Goal: Communication & Community: Answer question/provide support

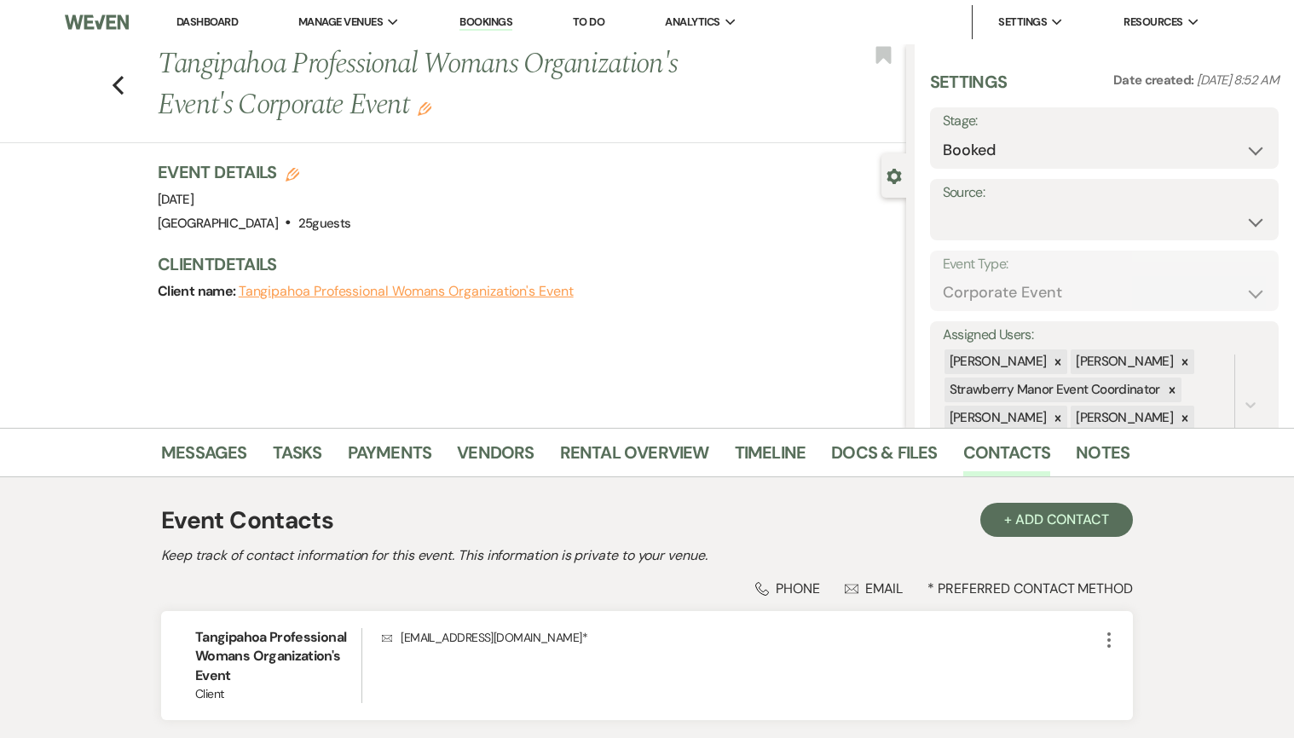
select select "9"
click at [190, 18] on link "Dashboard" at bounding box center [206, 21] width 61 height 14
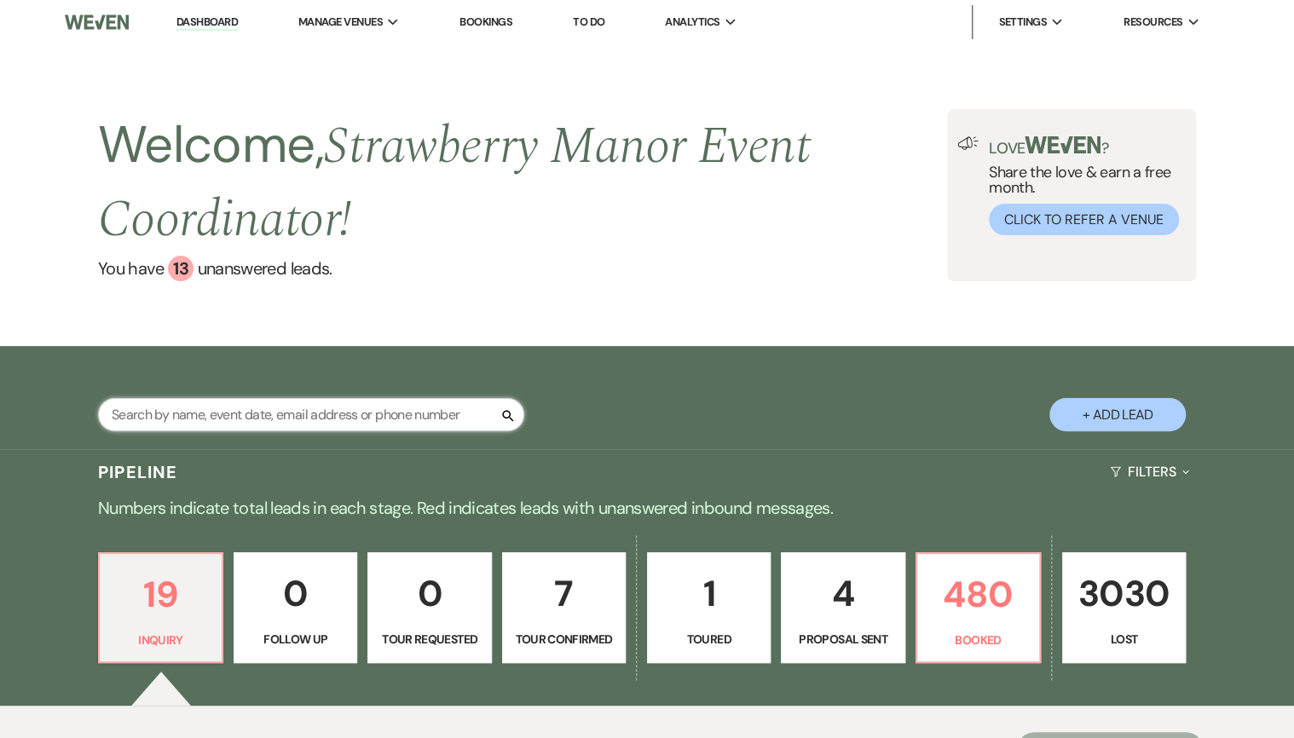
click at [346, 416] on input "text" at bounding box center [311, 414] width 426 height 33
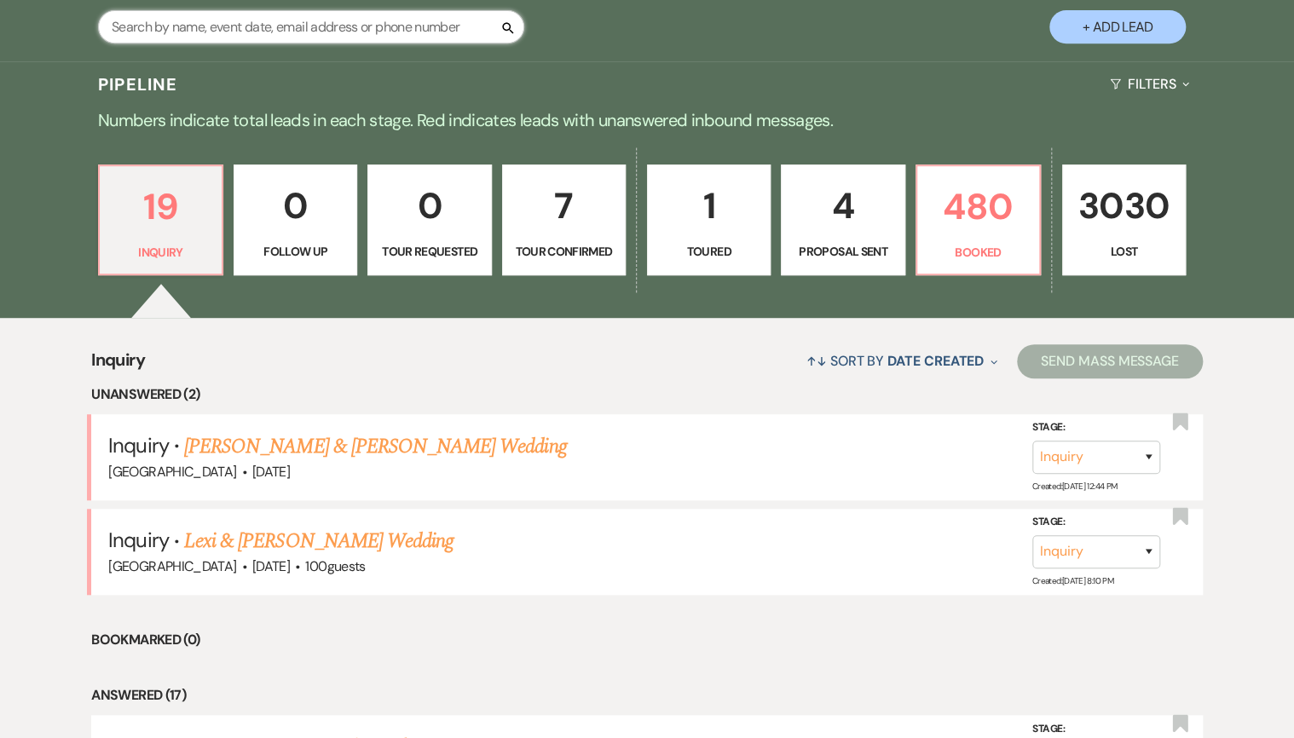
scroll to position [273, 0]
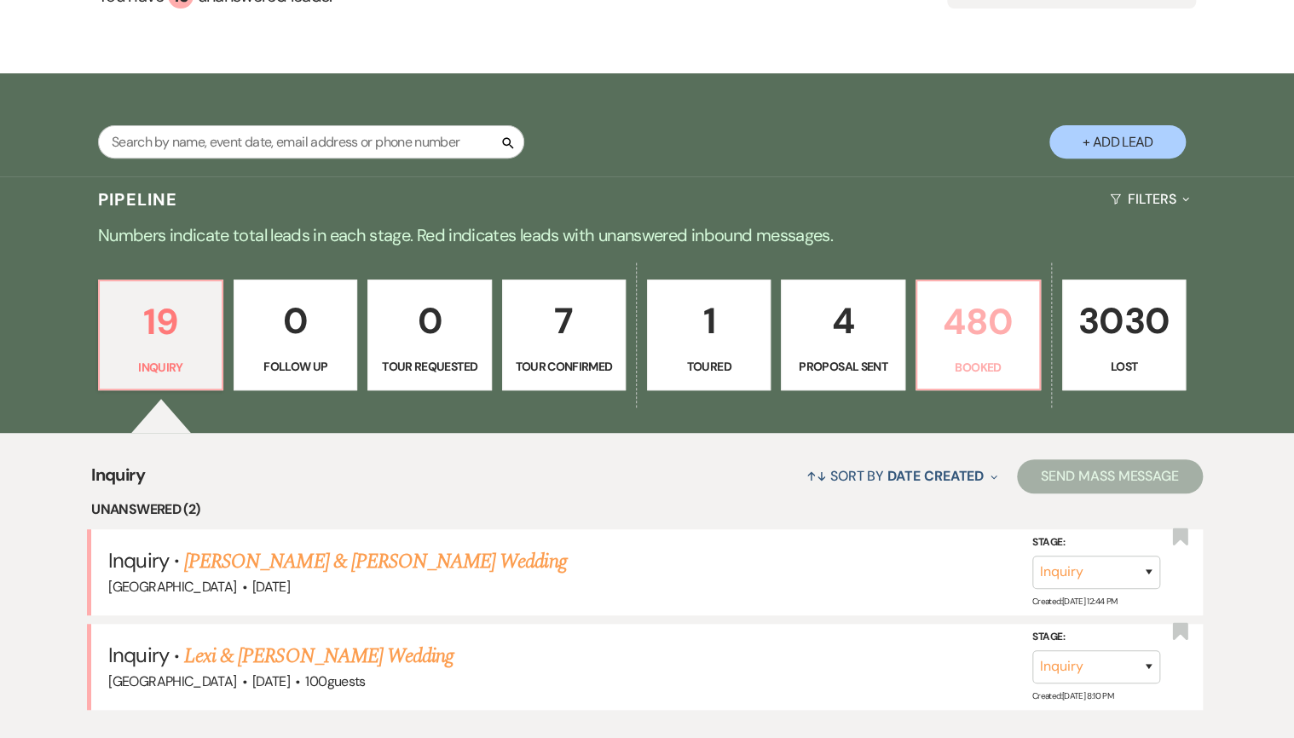
click at [1014, 343] on p "480" at bounding box center [977, 321] width 101 height 57
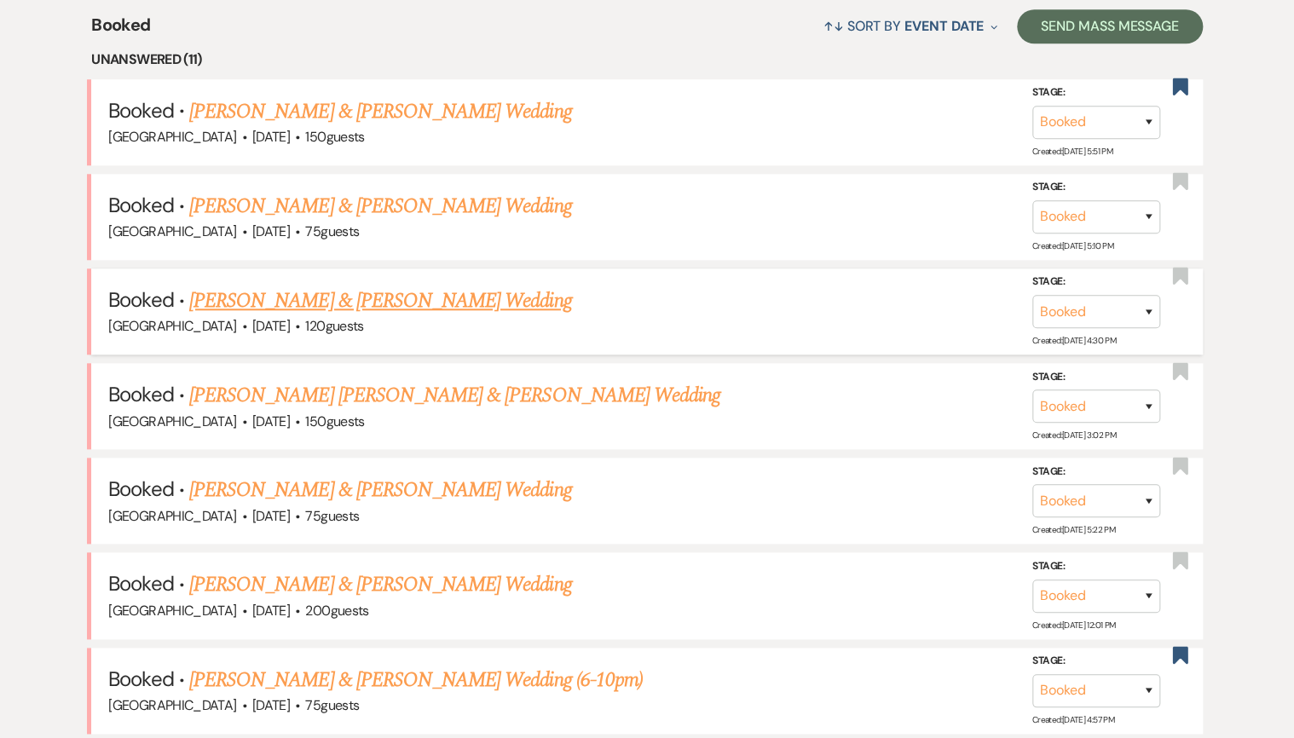
scroll to position [750, 0]
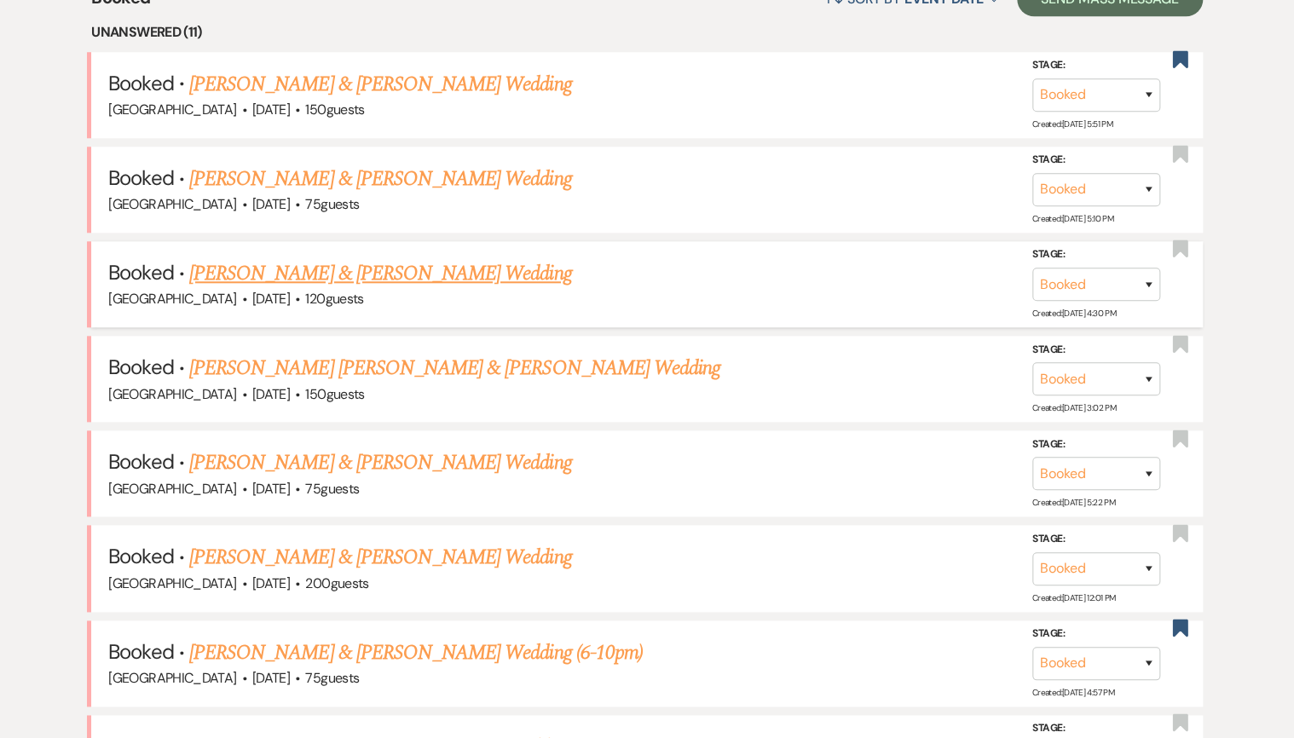
click at [320, 262] on link "[PERSON_NAME] & [PERSON_NAME] Wedding" at bounding box center [380, 273] width 382 height 31
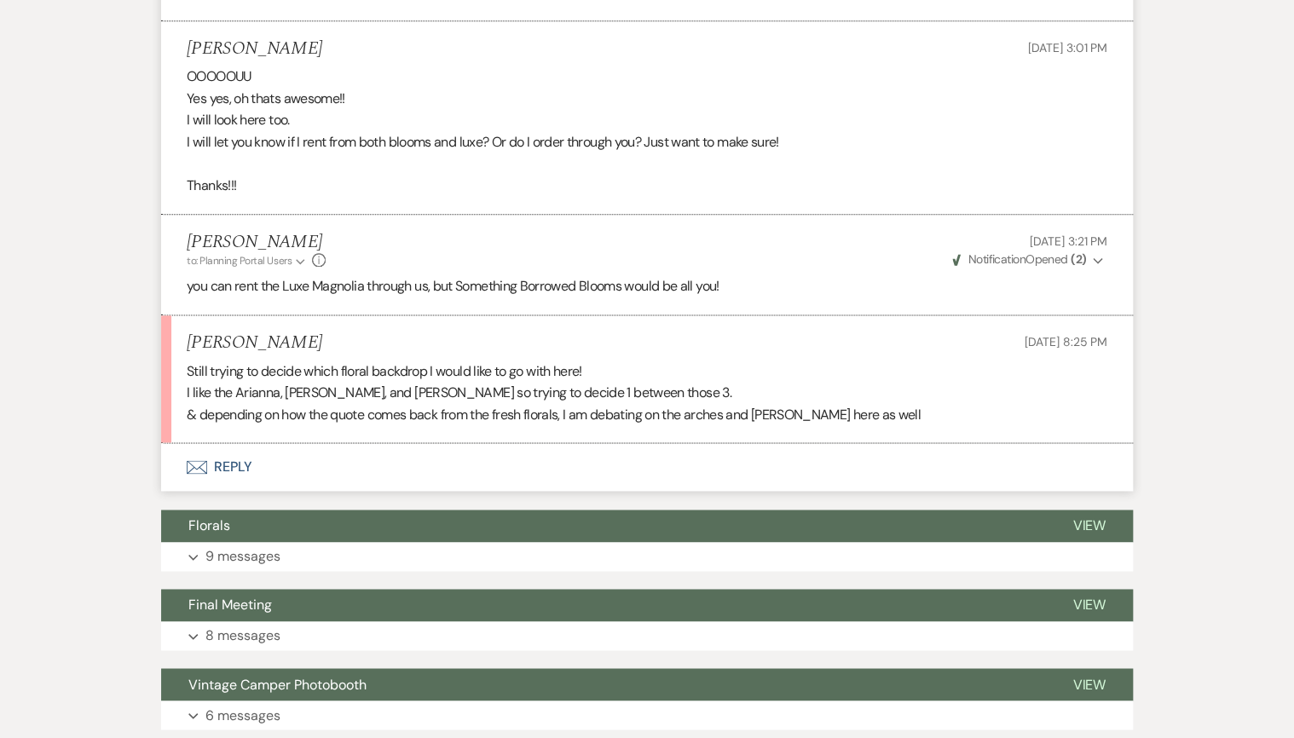
scroll to position [954, 0]
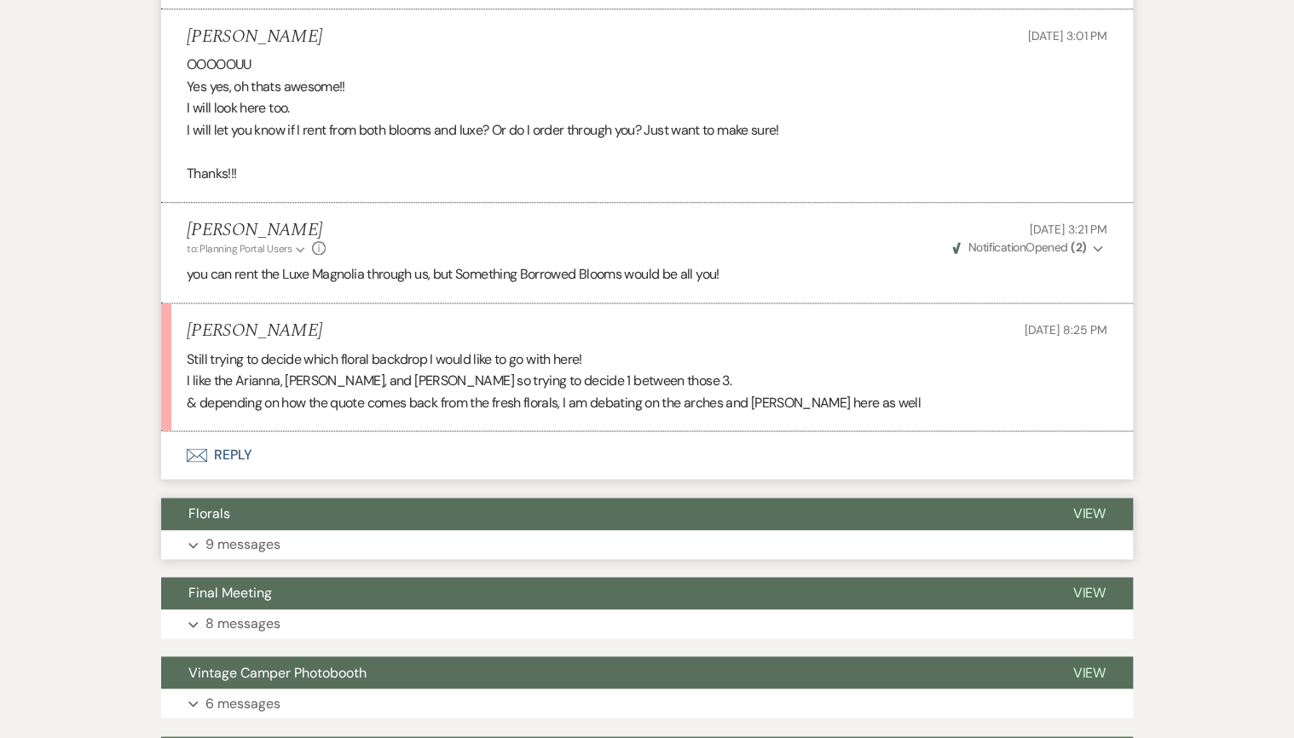
click at [277, 533] on p "9 messages" at bounding box center [242, 544] width 75 height 22
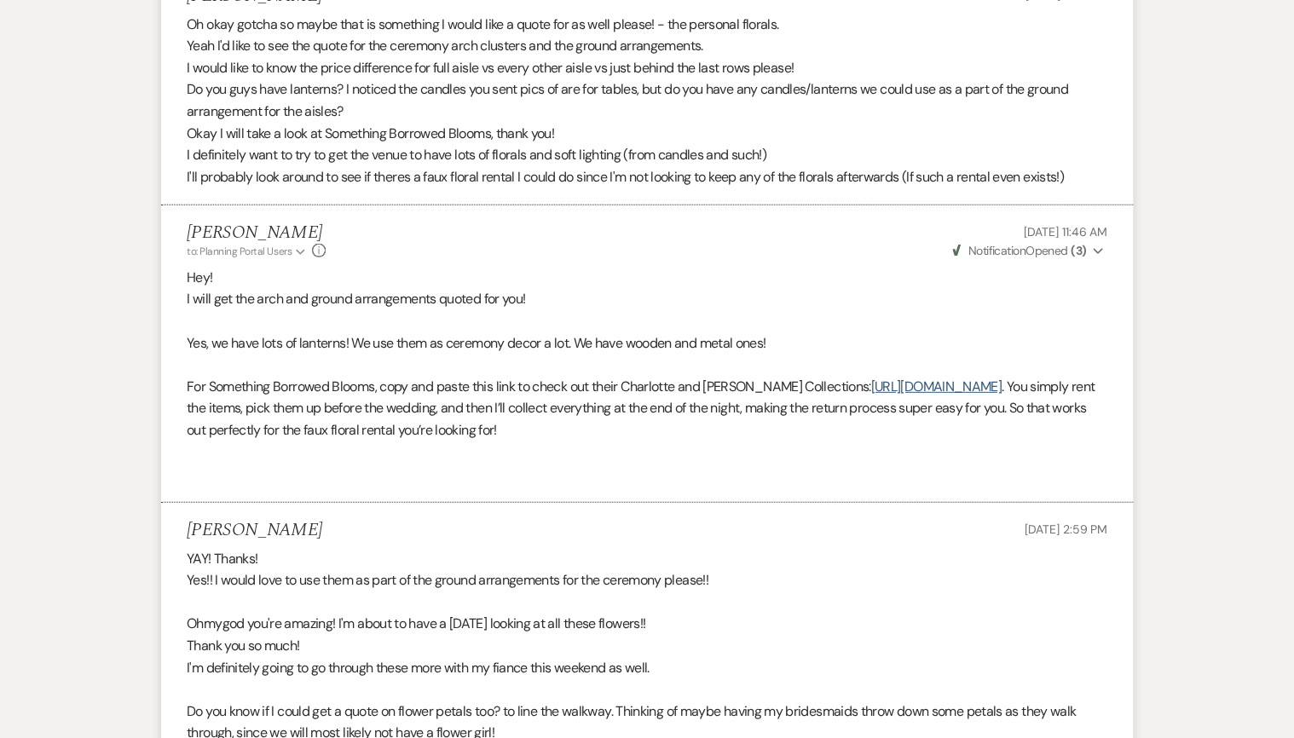
scroll to position [5522, 0]
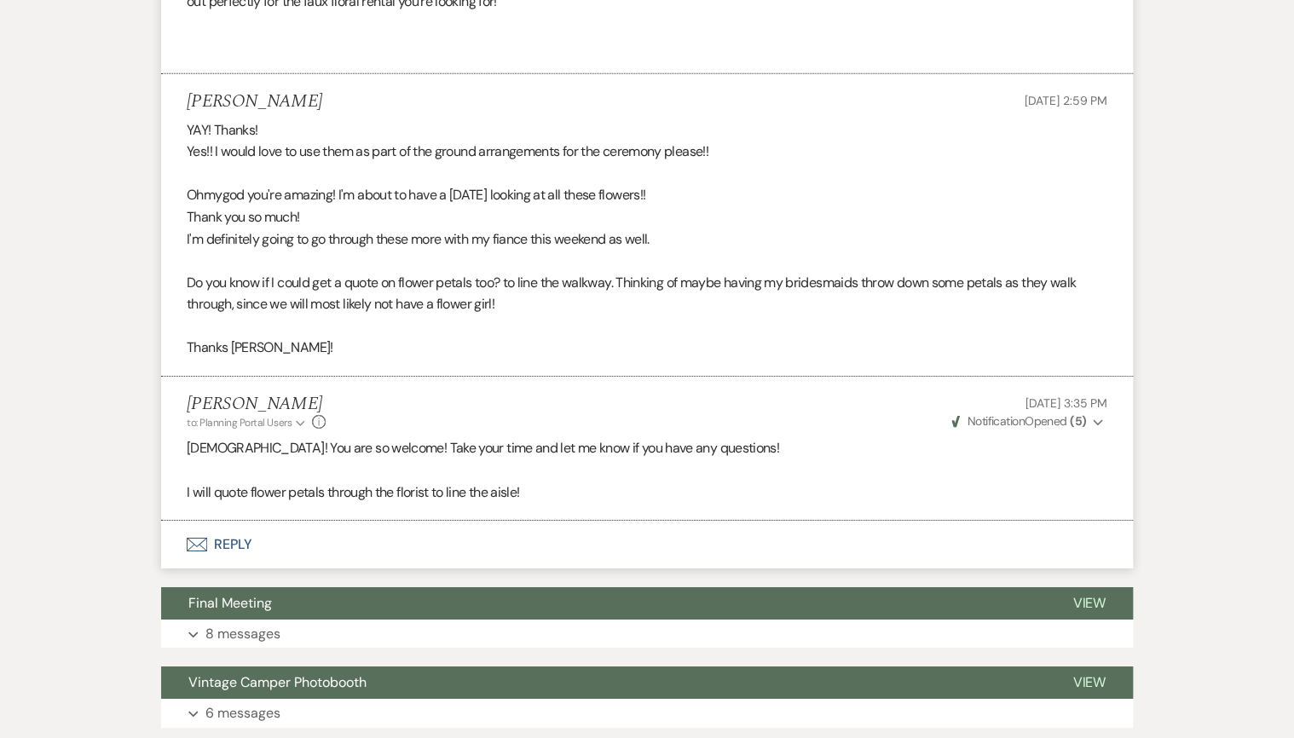
click at [228, 521] on button "Envelope Reply" at bounding box center [646, 545] width 971 height 48
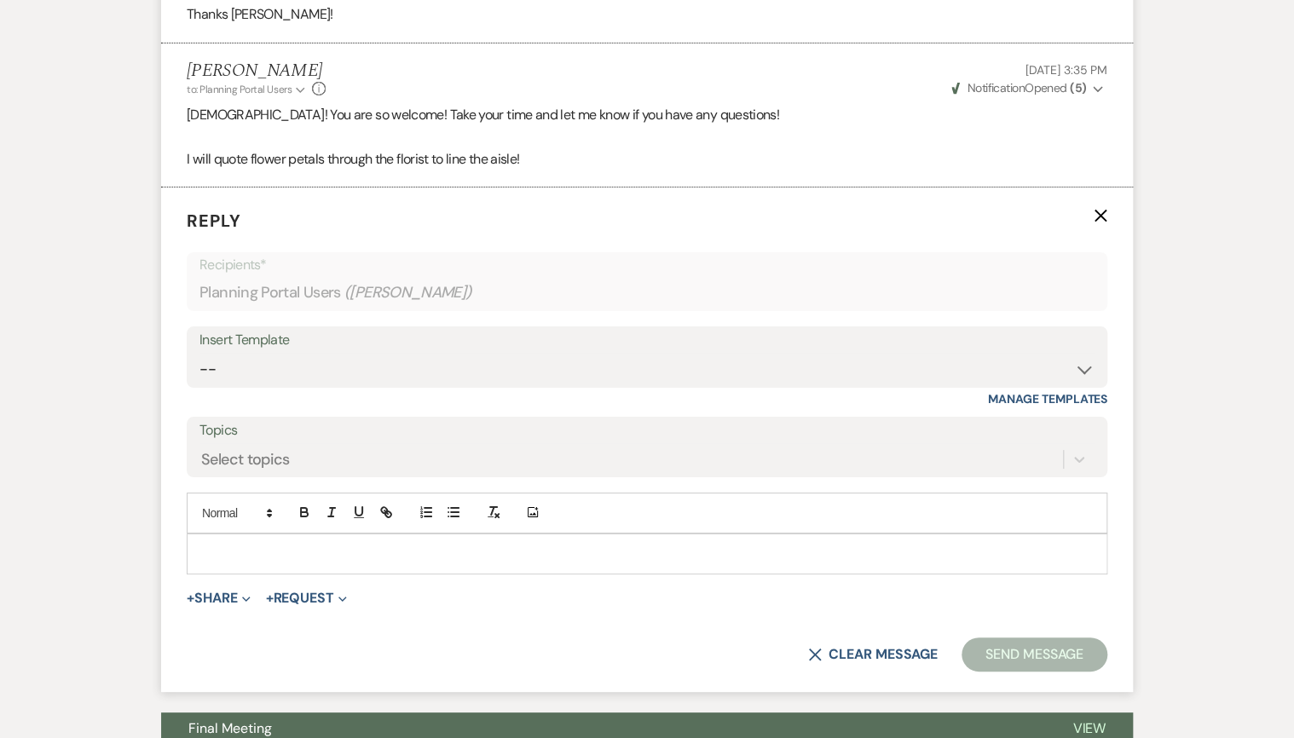
scroll to position [6266, 0]
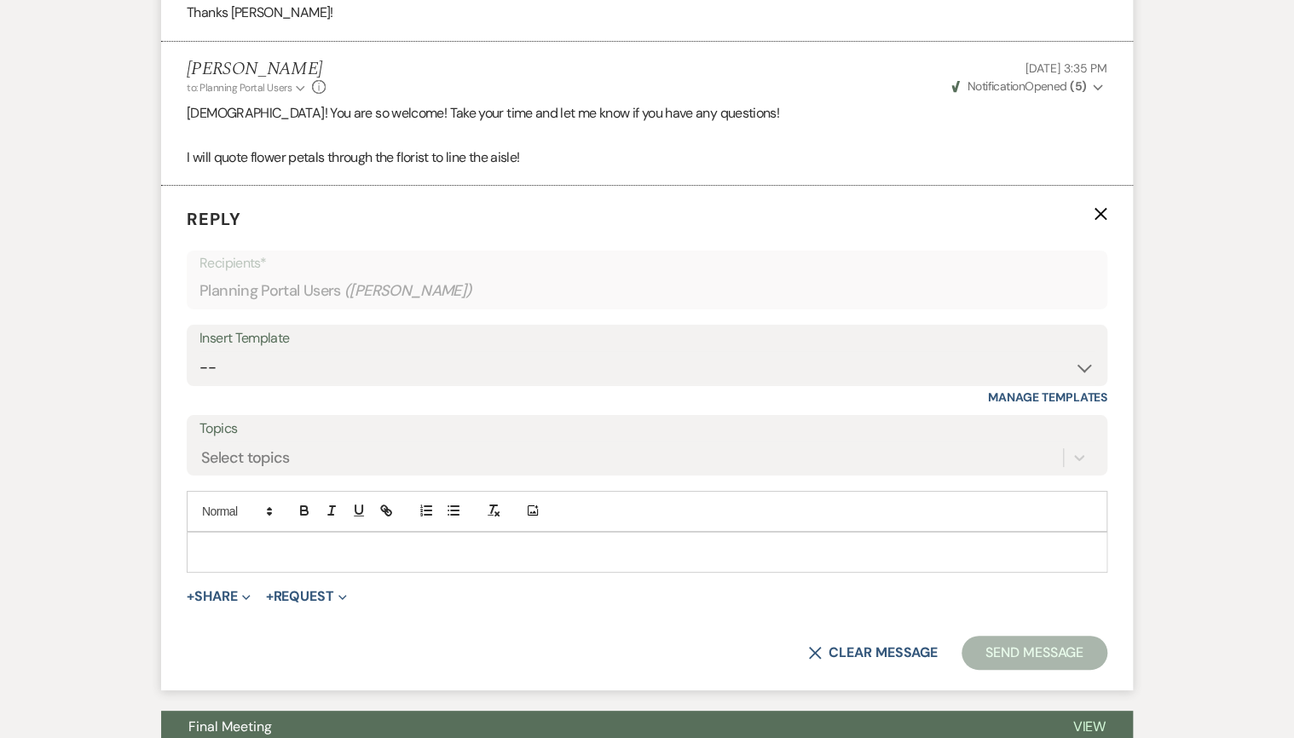
click at [227, 543] on p at bounding box center [646, 552] width 893 height 19
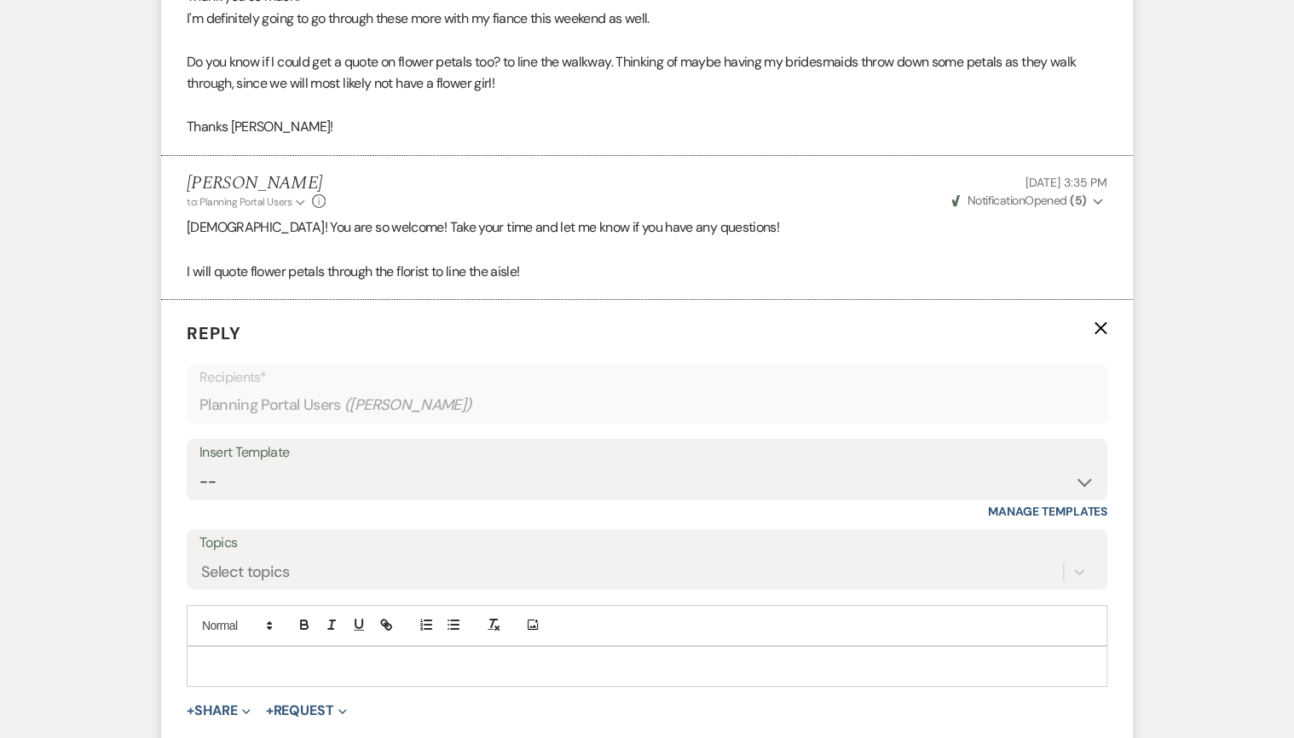
scroll to position [6402, 0]
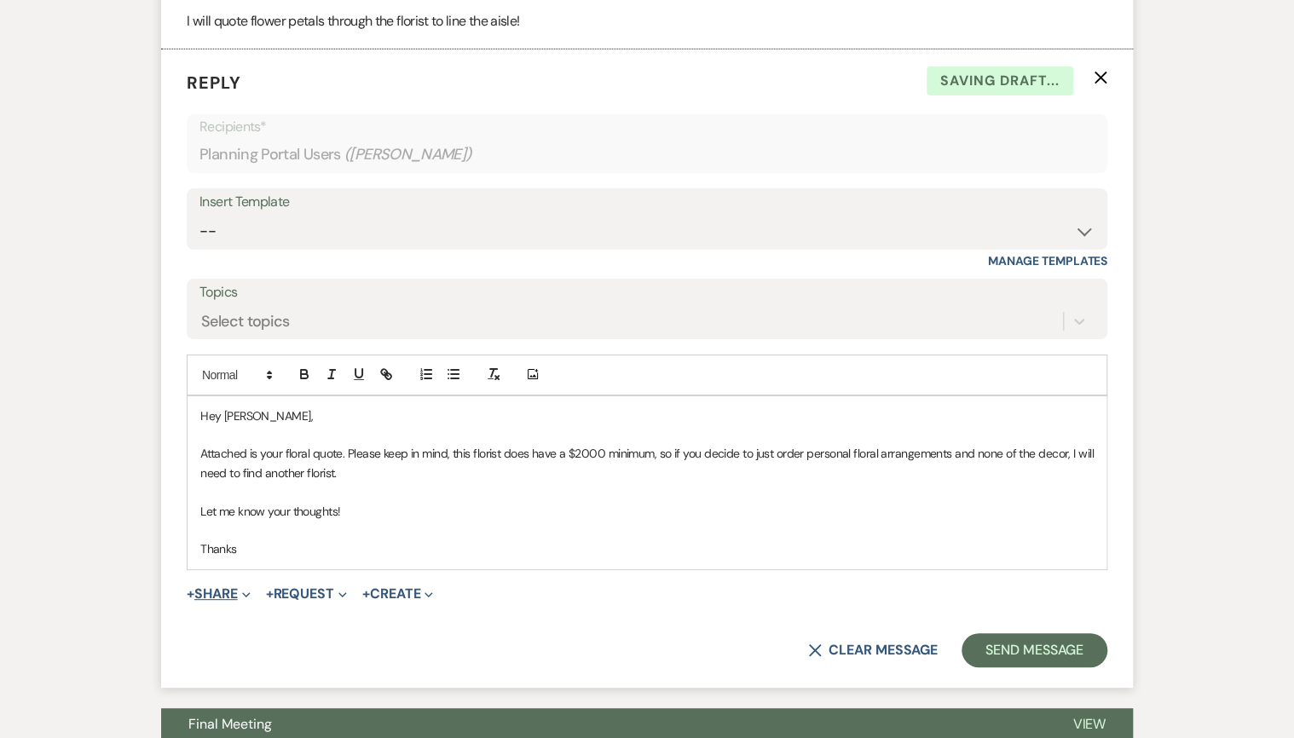
click at [215, 587] on button "+ Share Expand" at bounding box center [219, 594] width 64 height 14
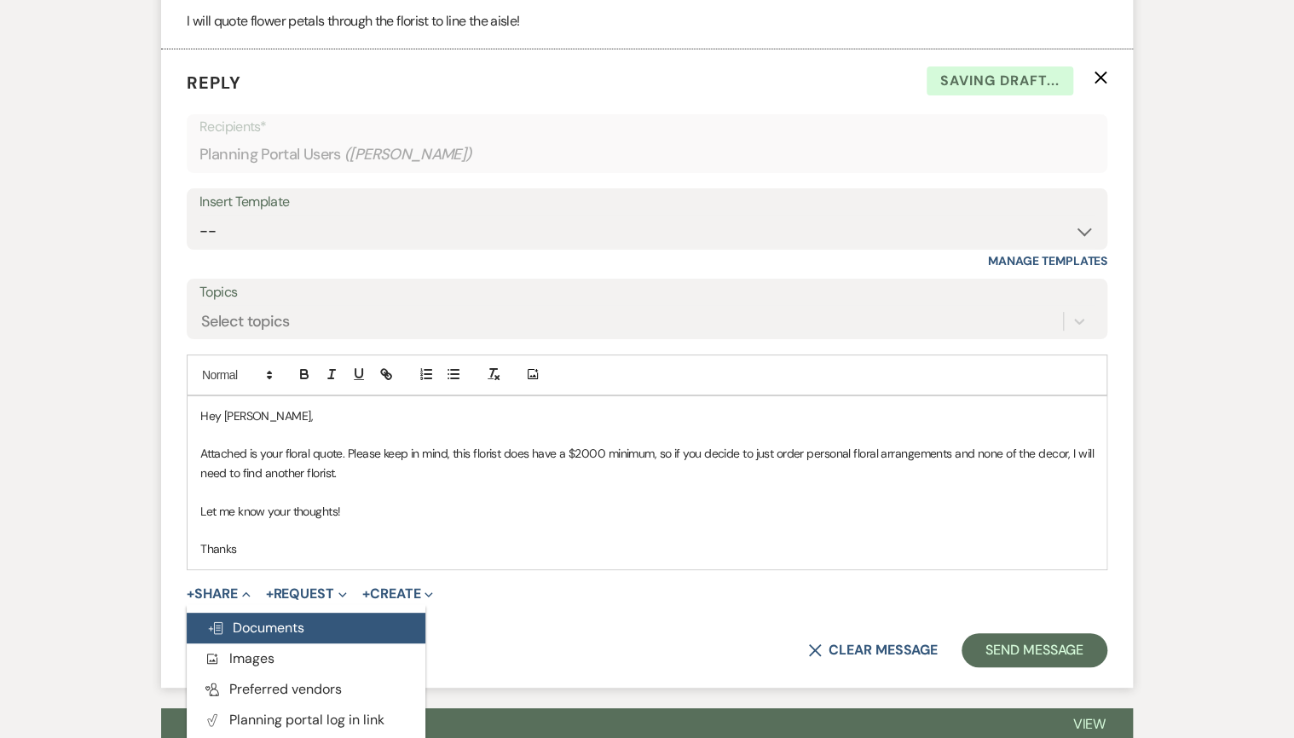
click at [269, 613] on button "Doc Upload Documents" at bounding box center [306, 628] width 239 height 31
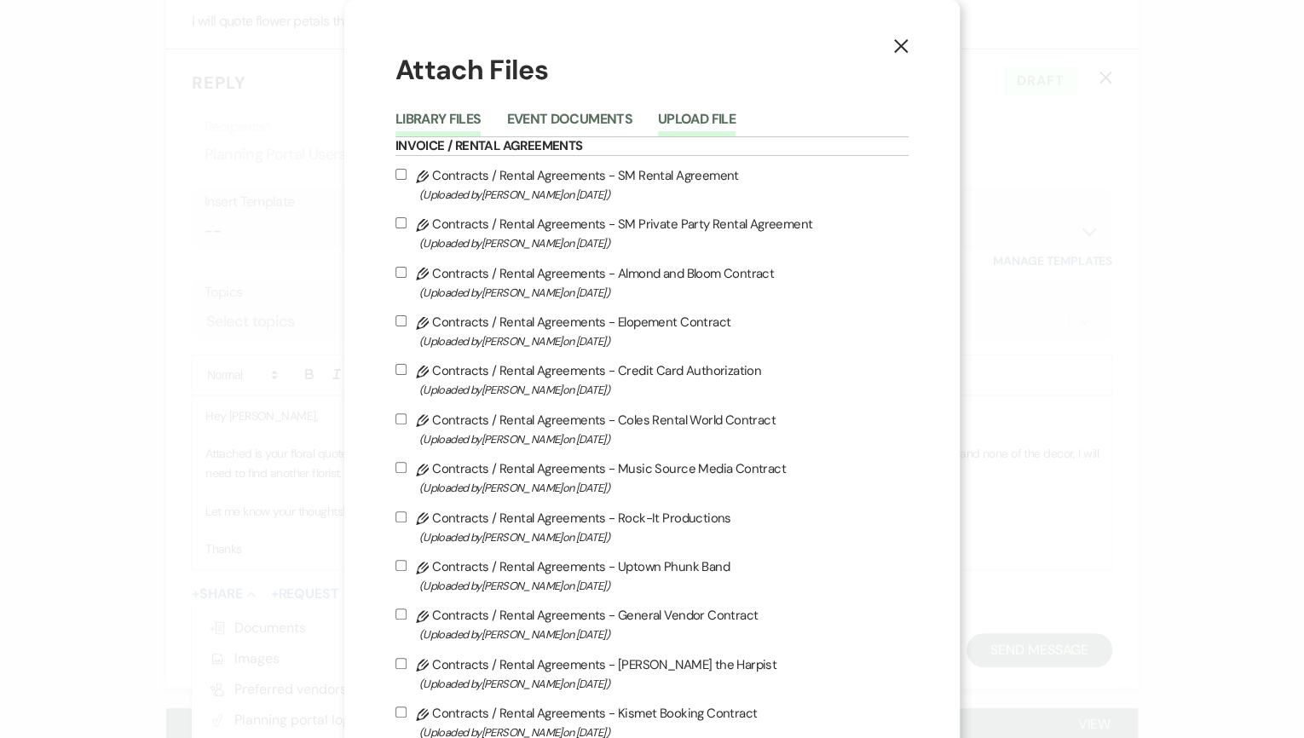
click at [693, 114] on button "Upload File" at bounding box center [697, 124] width 78 height 24
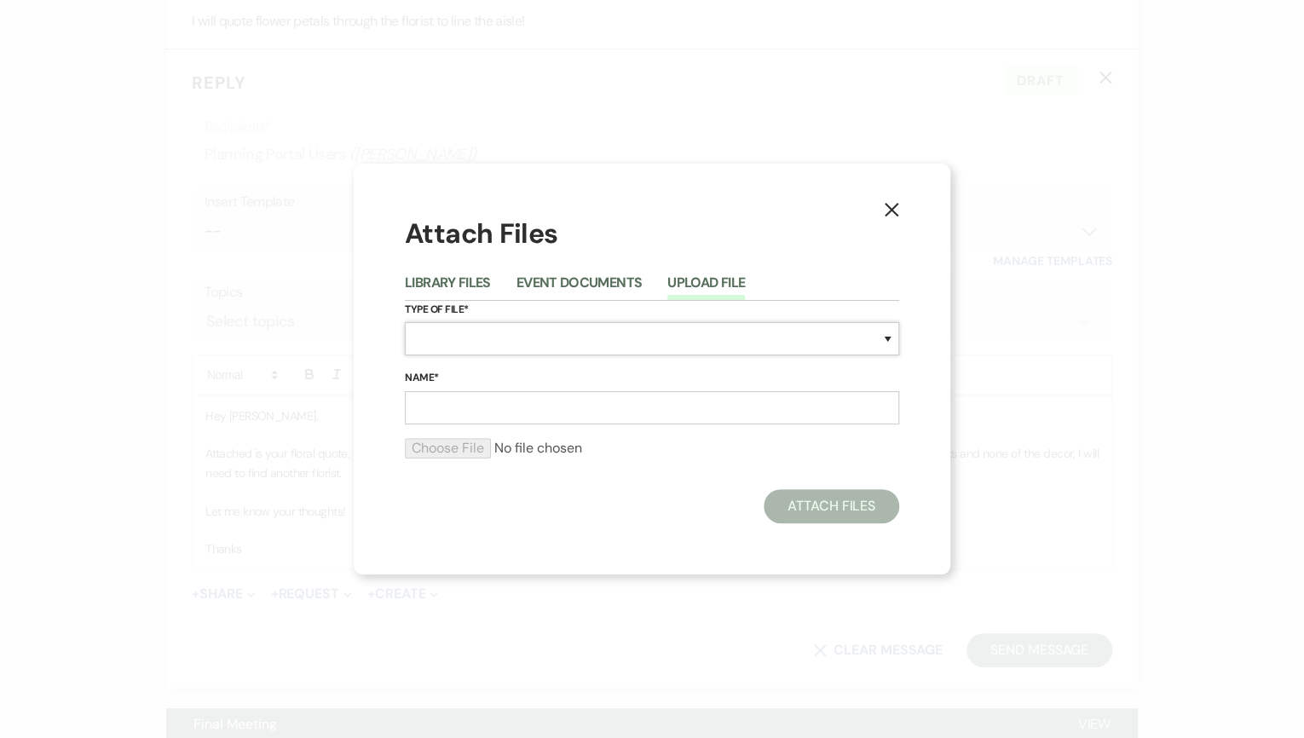
click at [477, 346] on select "Special Event Insurance Vendor Certificate of Insurance Contracts / Rental Agre…" at bounding box center [652, 338] width 494 height 33
select select "8"
click at [405, 322] on select "Special Event Insurance Vendor Certificate of Insurance Contracts / Rental Agre…" at bounding box center [652, 338] width 494 height 33
click at [476, 402] on input "Name*" at bounding box center [652, 407] width 494 height 33
type input "Floral Quote"
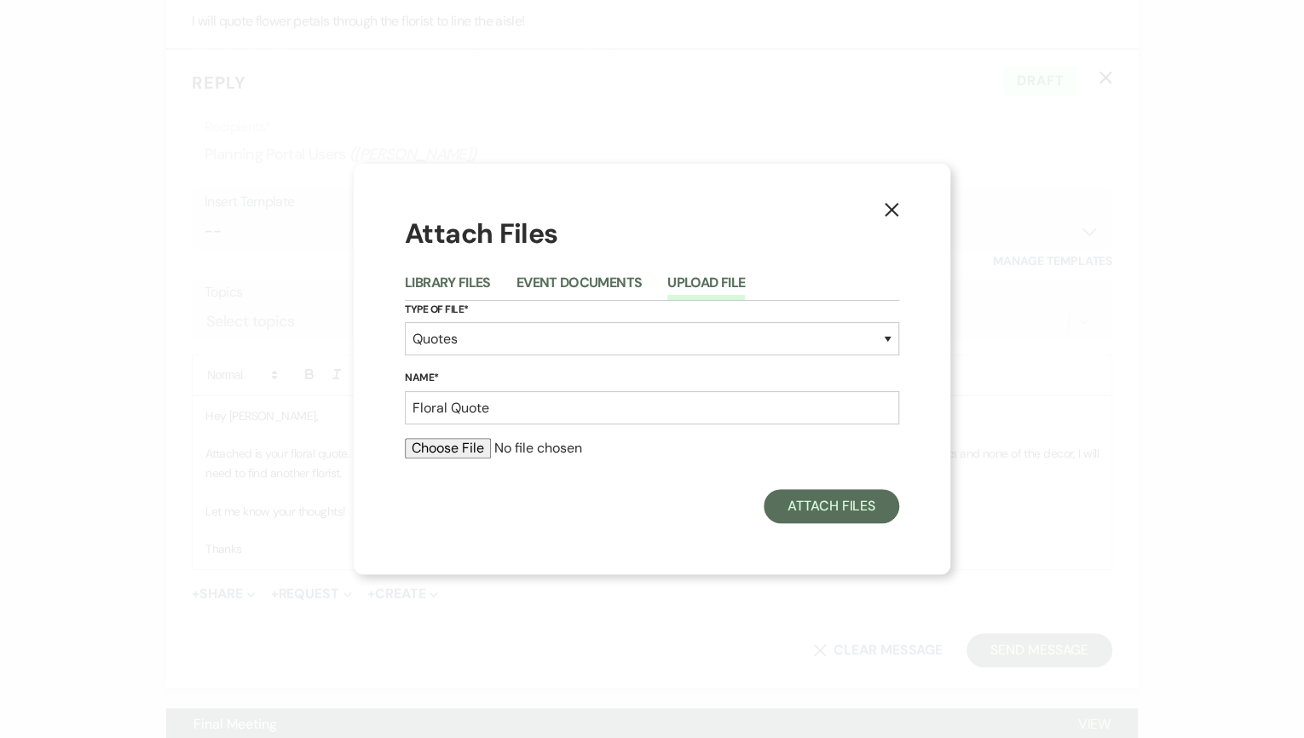
click at [405, 438] on input "file" at bounding box center [652, 448] width 494 height 20
type input "C:\fakepath\[PERSON_NAME].pdf"
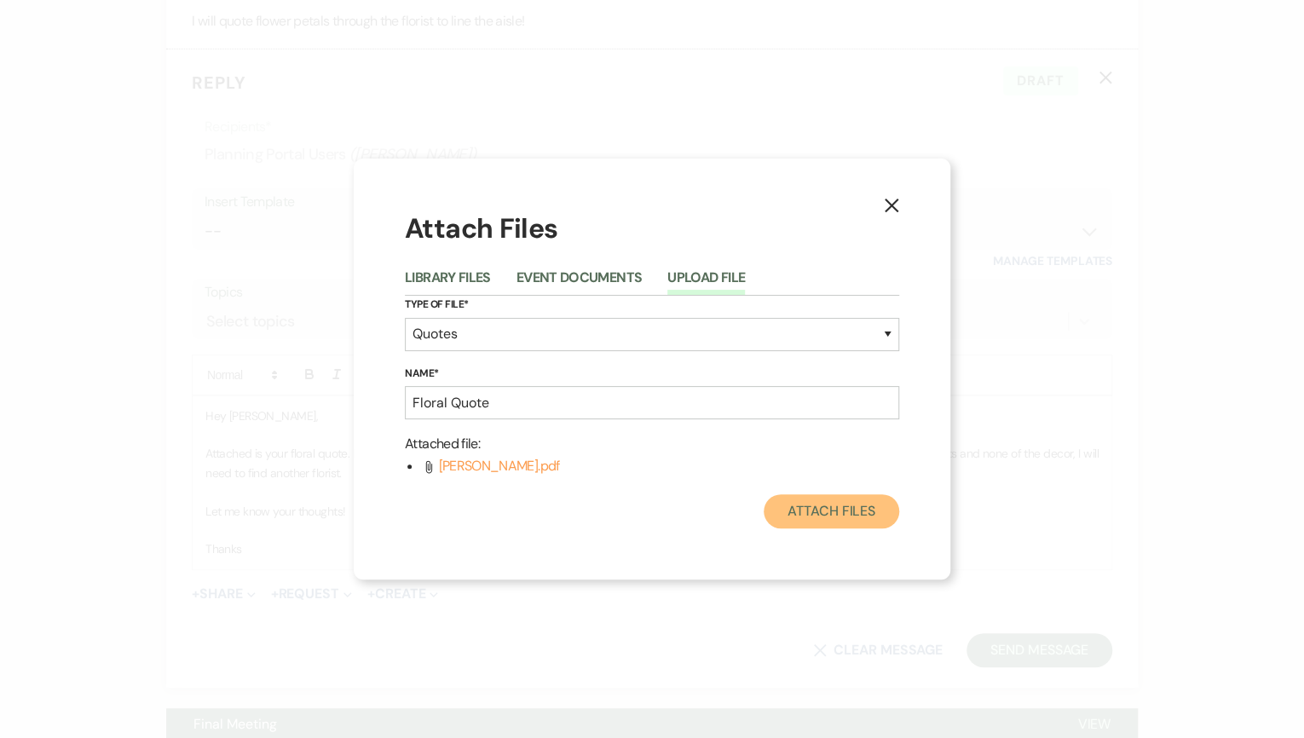
click at [829, 505] on button "Attach Files" at bounding box center [831, 511] width 135 height 34
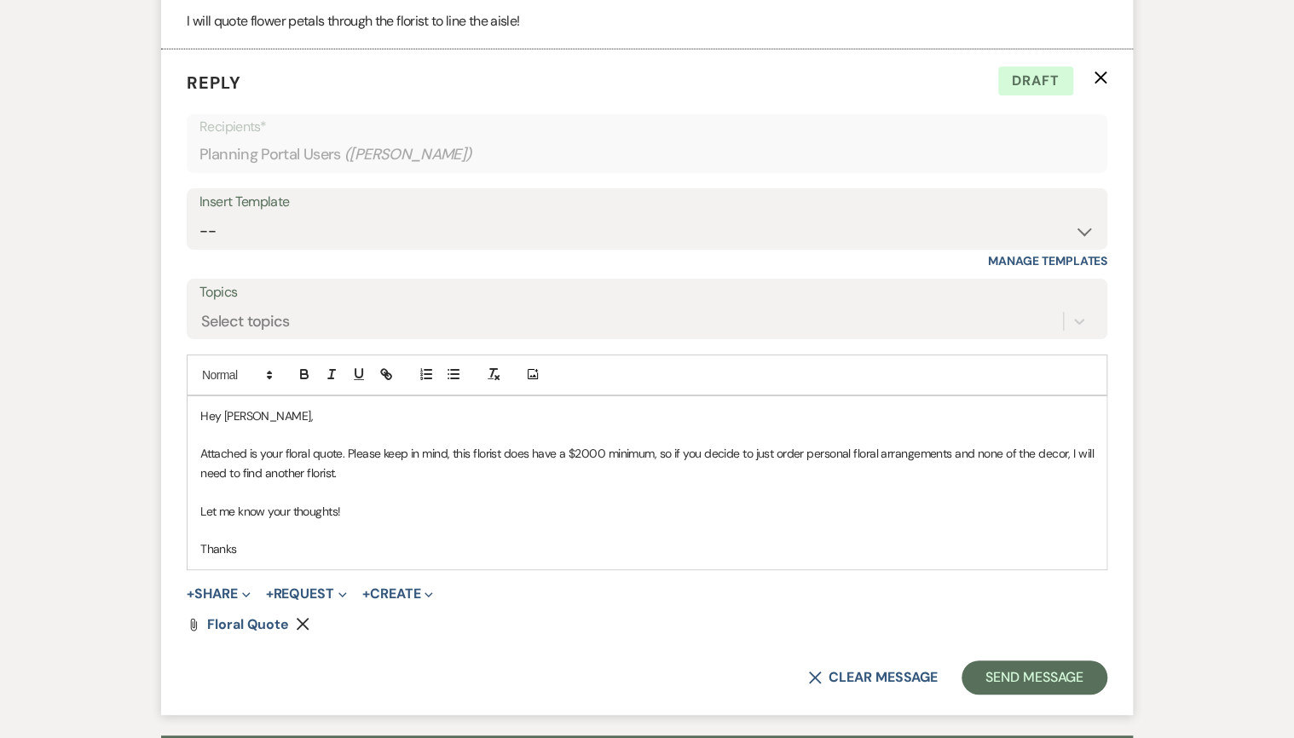
click at [308, 616] on button "Remove" at bounding box center [306, 623] width 20 height 14
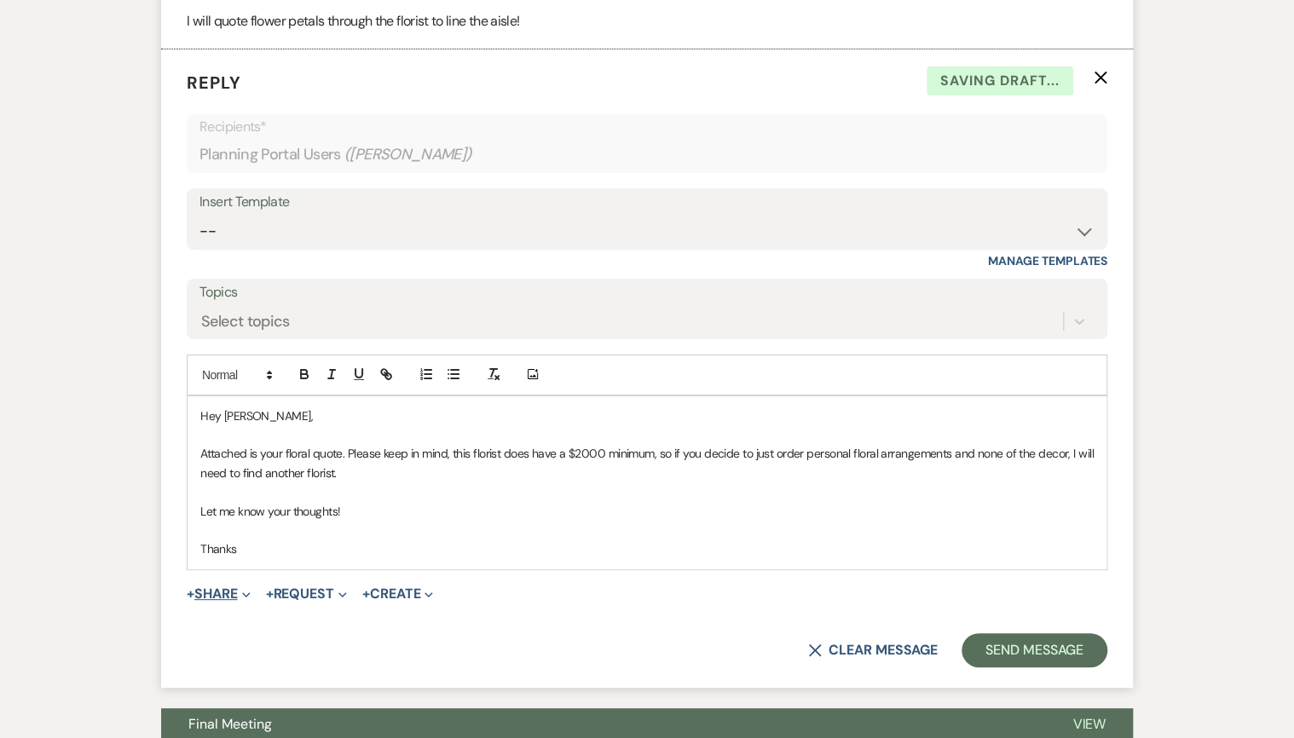
click at [211, 587] on button "+ Share Expand" at bounding box center [219, 594] width 64 height 14
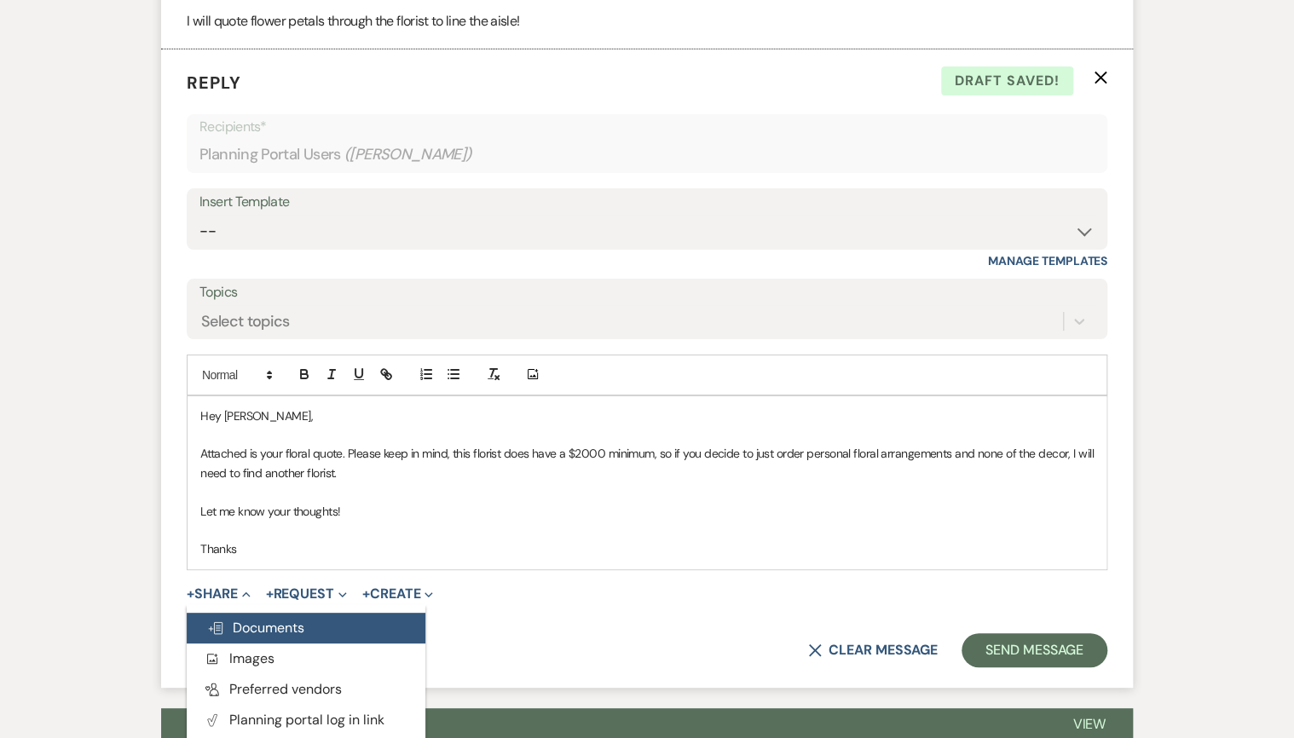
click at [265, 619] on span "Doc Upload Documents" at bounding box center [255, 628] width 97 height 18
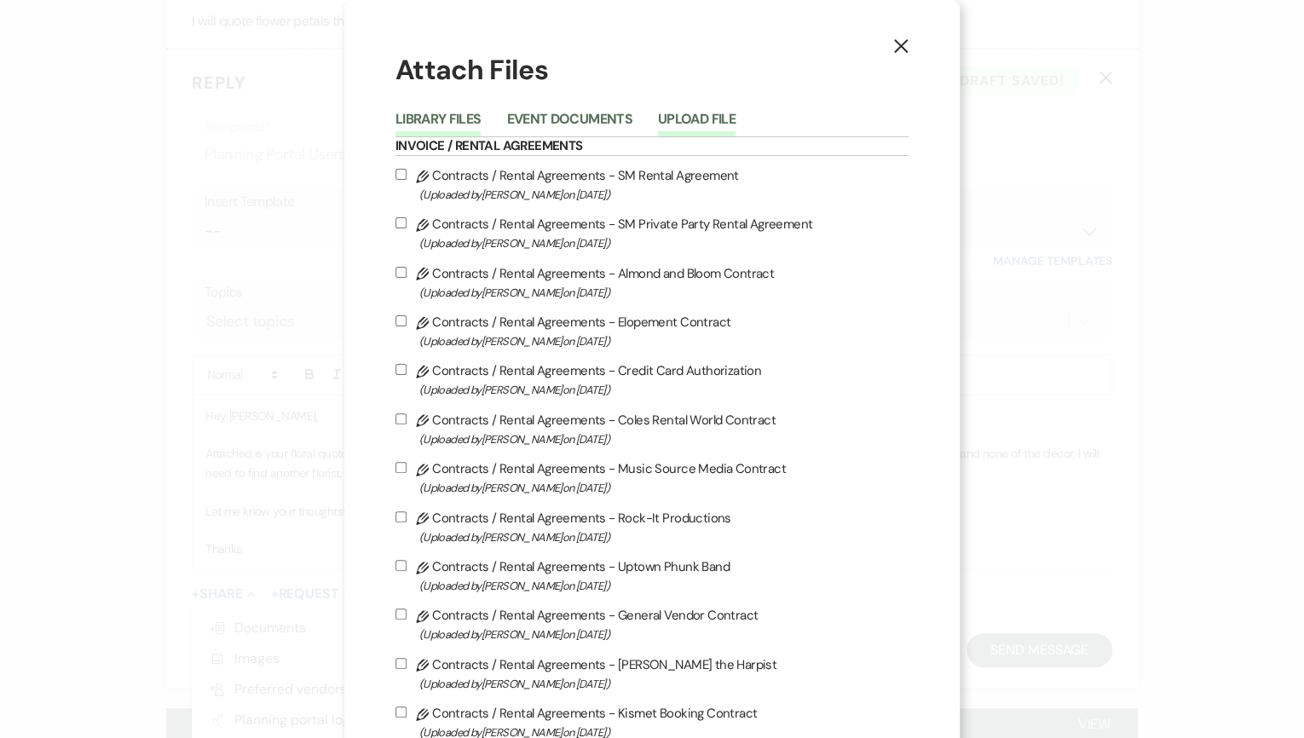
click at [668, 120] on button "Upload File" at bounding box center [697, 124] width 78 height 24
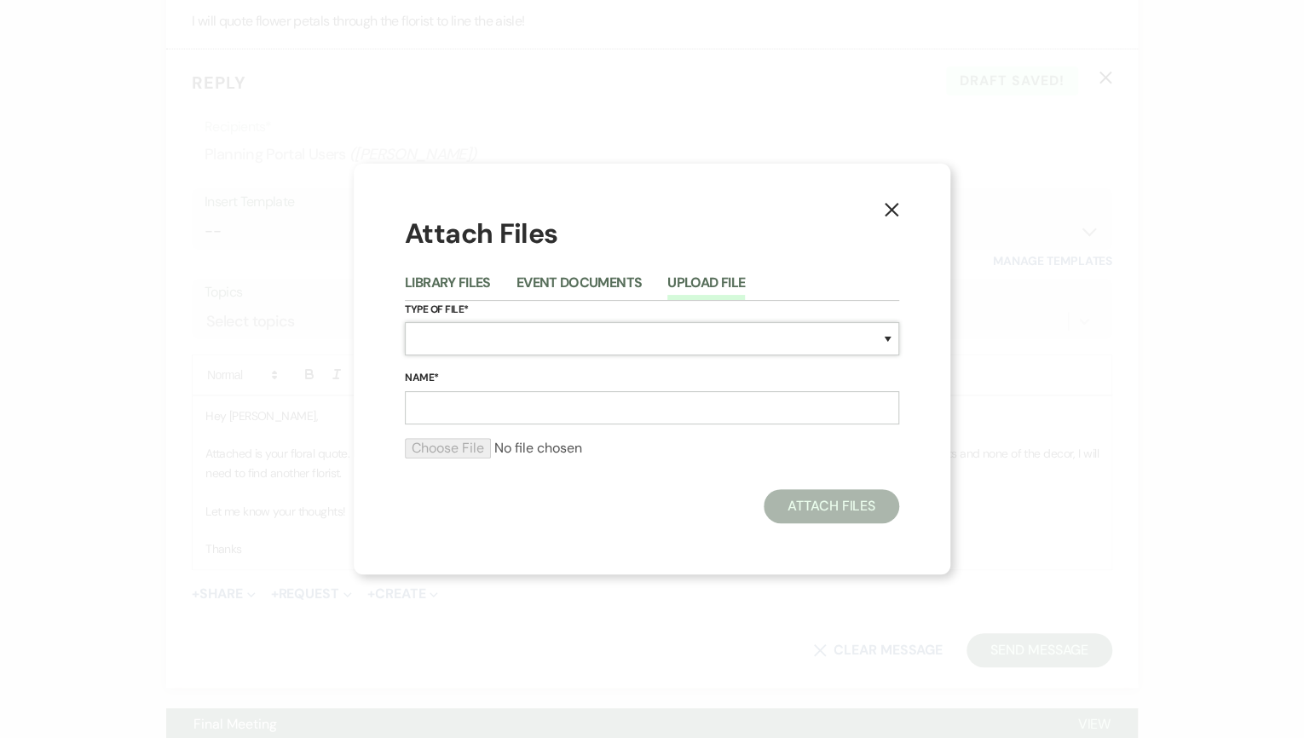
click at [468, 341] on select "Special Event Insurance Vendor Certificate of Insurance Contracts / Rental Agre…" at bounding box center [652, 338] width 494 height 33
click at [405, 322] on select "Special Event Insurance Vendor Certificate of Insurance Contracts / Rental Agre…" at bounding box center [652, 338] width 494 height 33
click at [488, 335] on select "Special Event Insurance Vendor Certificate of Insurance Contracts / Rental Agre…" at bounding box center [652, 338] width 494 height 33
select select "8"
click at [405, 322] on select "Special Event Insurance Vendor Certificate of Insurance Contracts / Rental Agre…" at bounding box center [652, 338] width 494 height 33
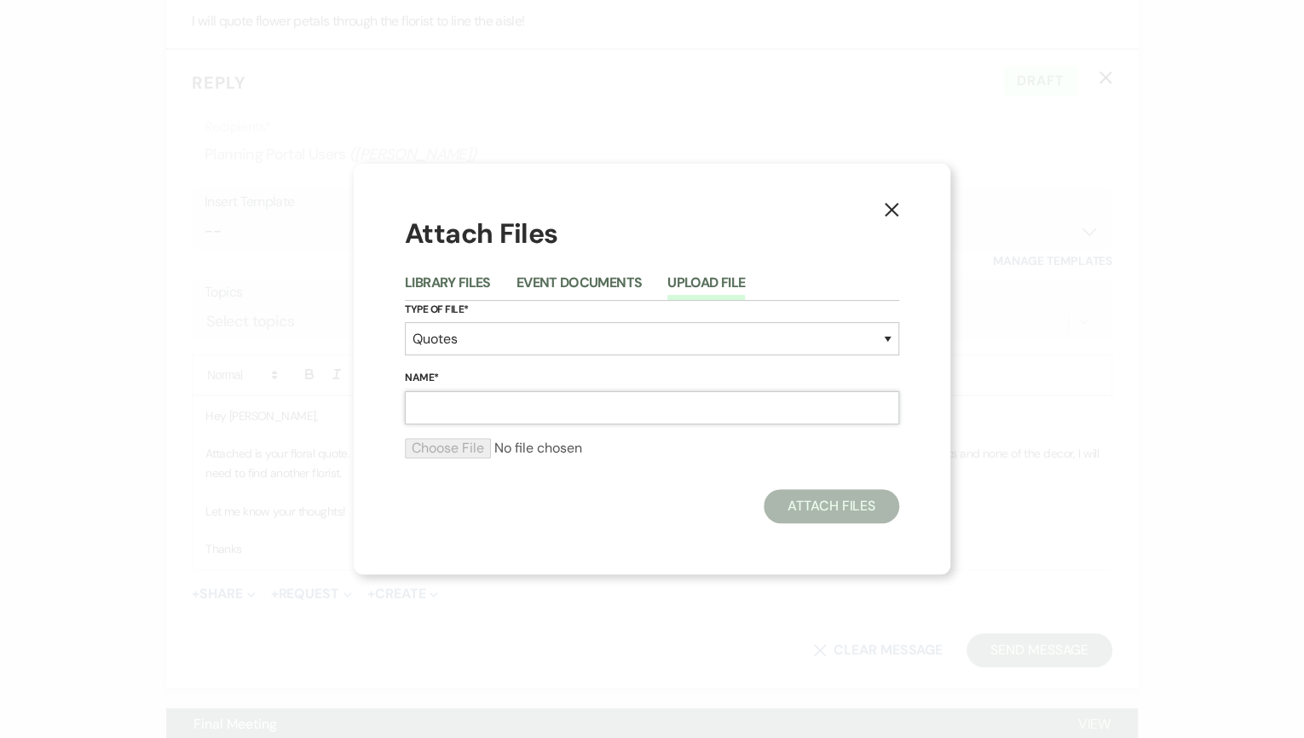
click at [453, 409] on input "Name*" at bounding box center [652, 407] width 494 height 33
type input "Floral Quote"
click at [405, 438] on input "file" at bounding box center [652, 448] width 494 height 20
type input "C:\fakepath\[PERSON_NAME] (2).pdf"
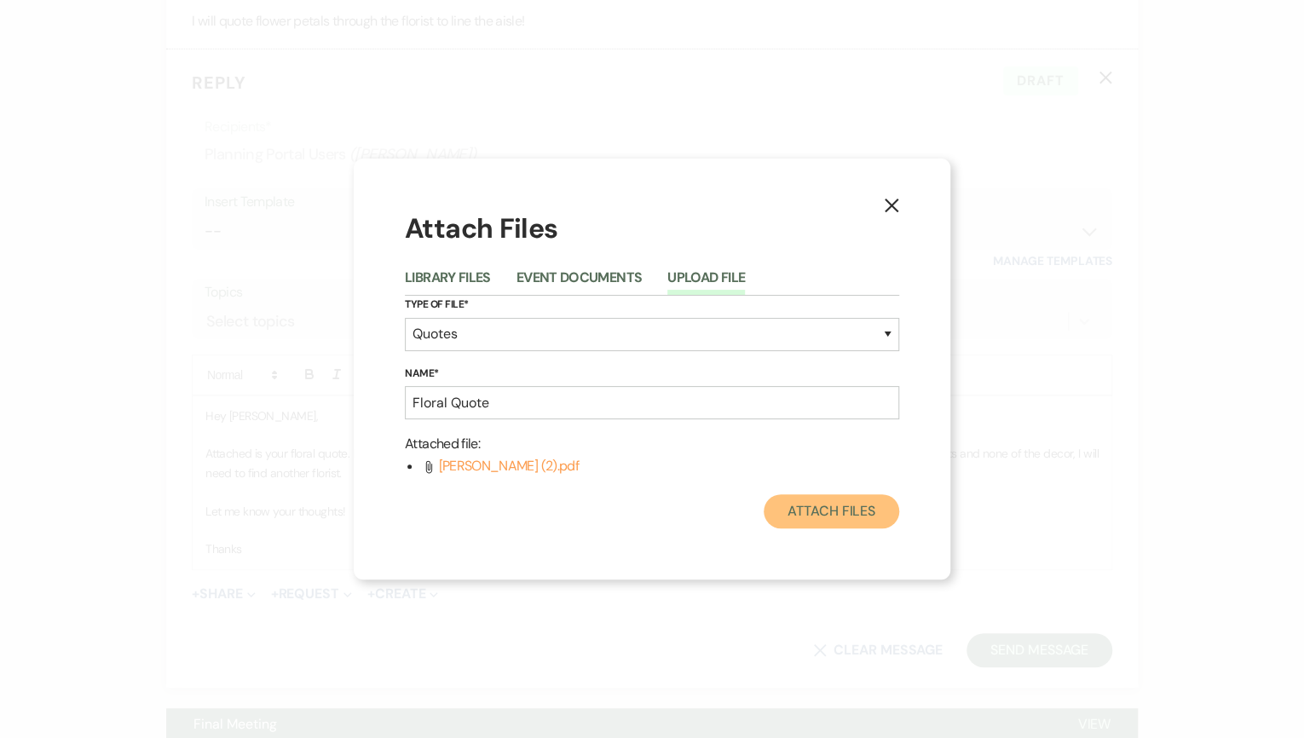
click at [847, 507] on button "Attach Files" at bounding box center [831, 511] width 135 height 34
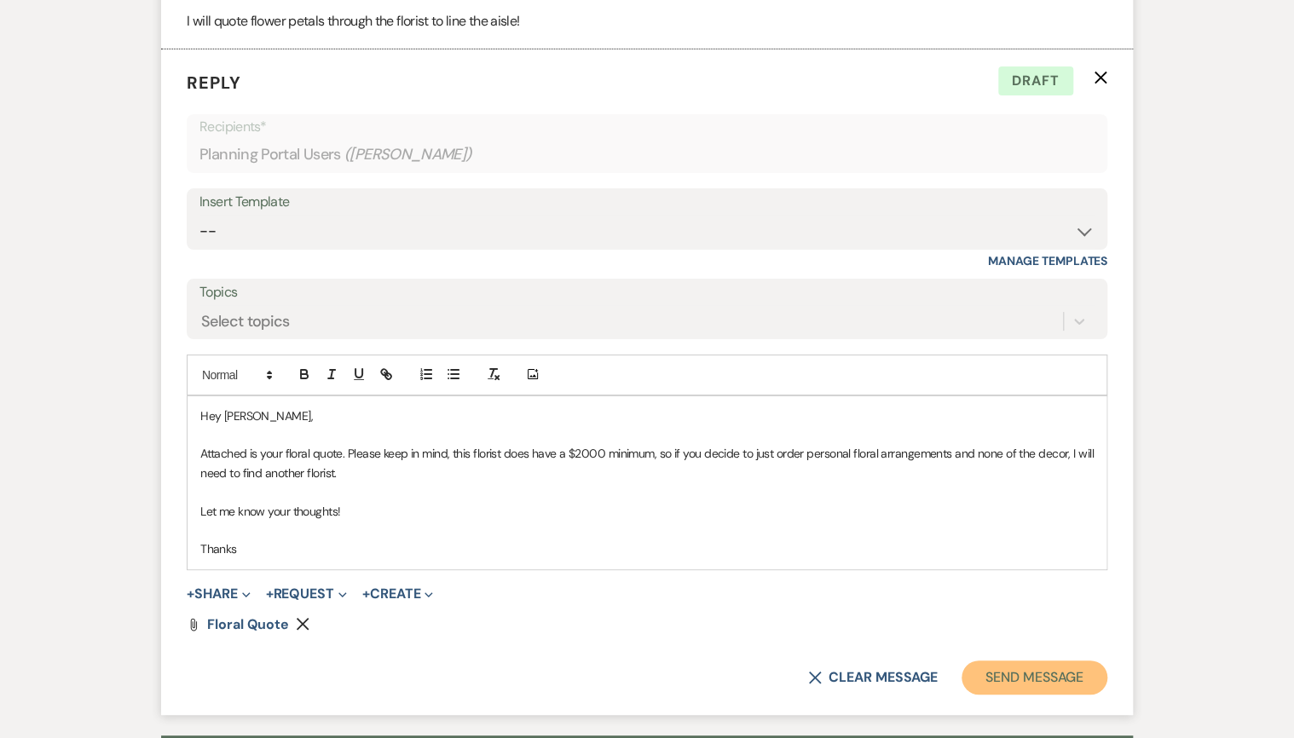
click at [1019, 661] on button "Send Message" at bounding box center [1034, 677] width 146 height 34
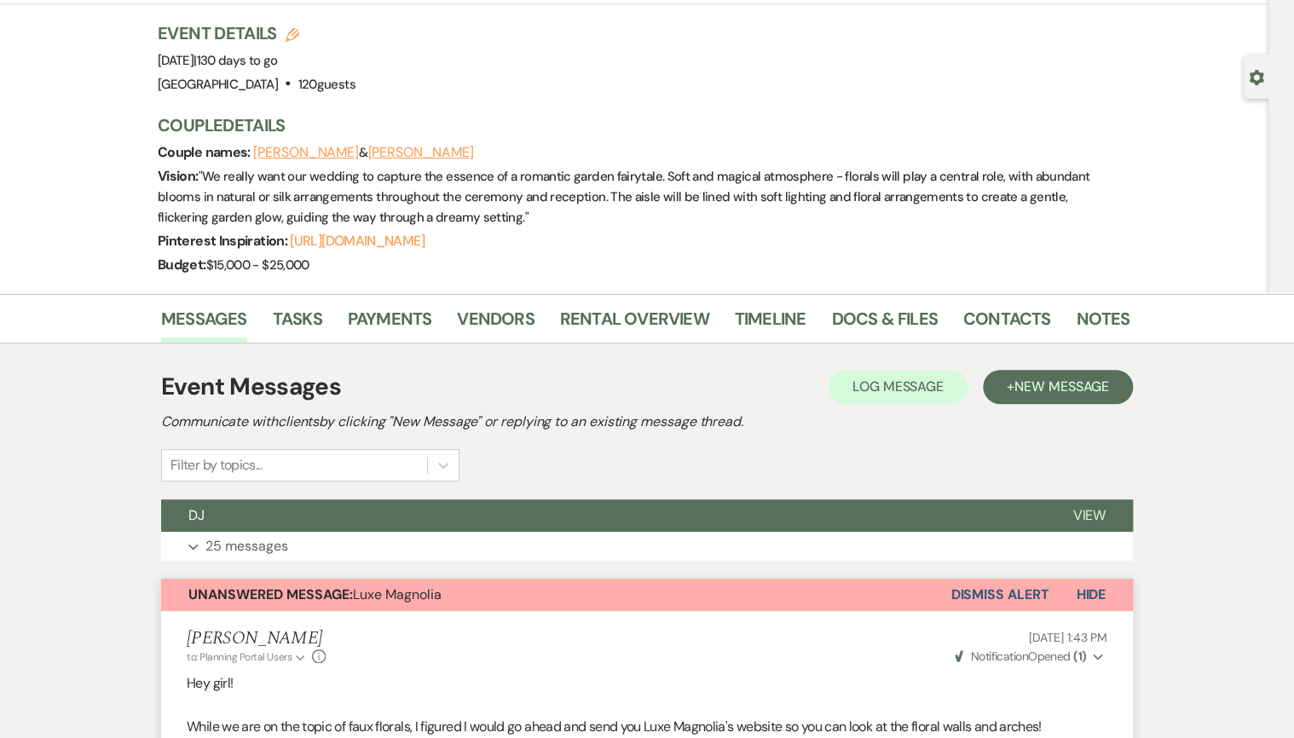
scroll to position [0, 0]
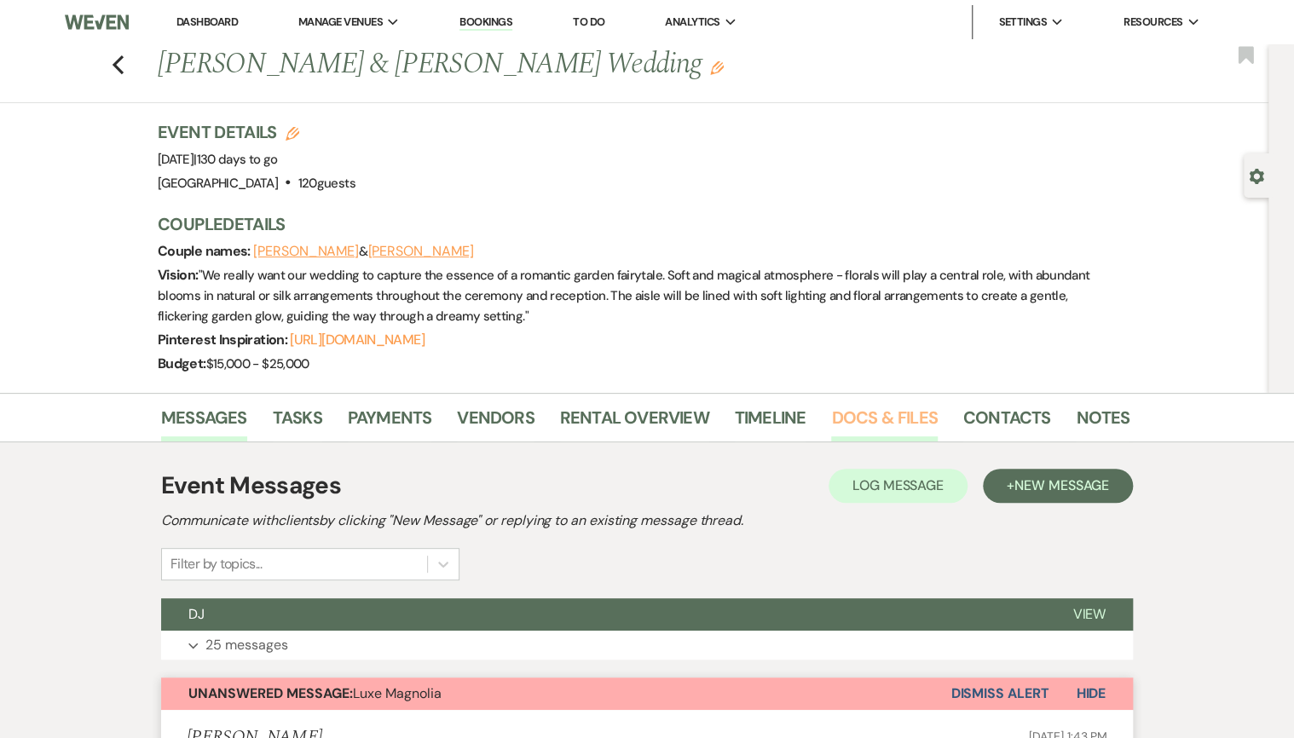
click at [876, 424] on link "Docs & Files" at bounding box center [884, 422] width 106 height 37
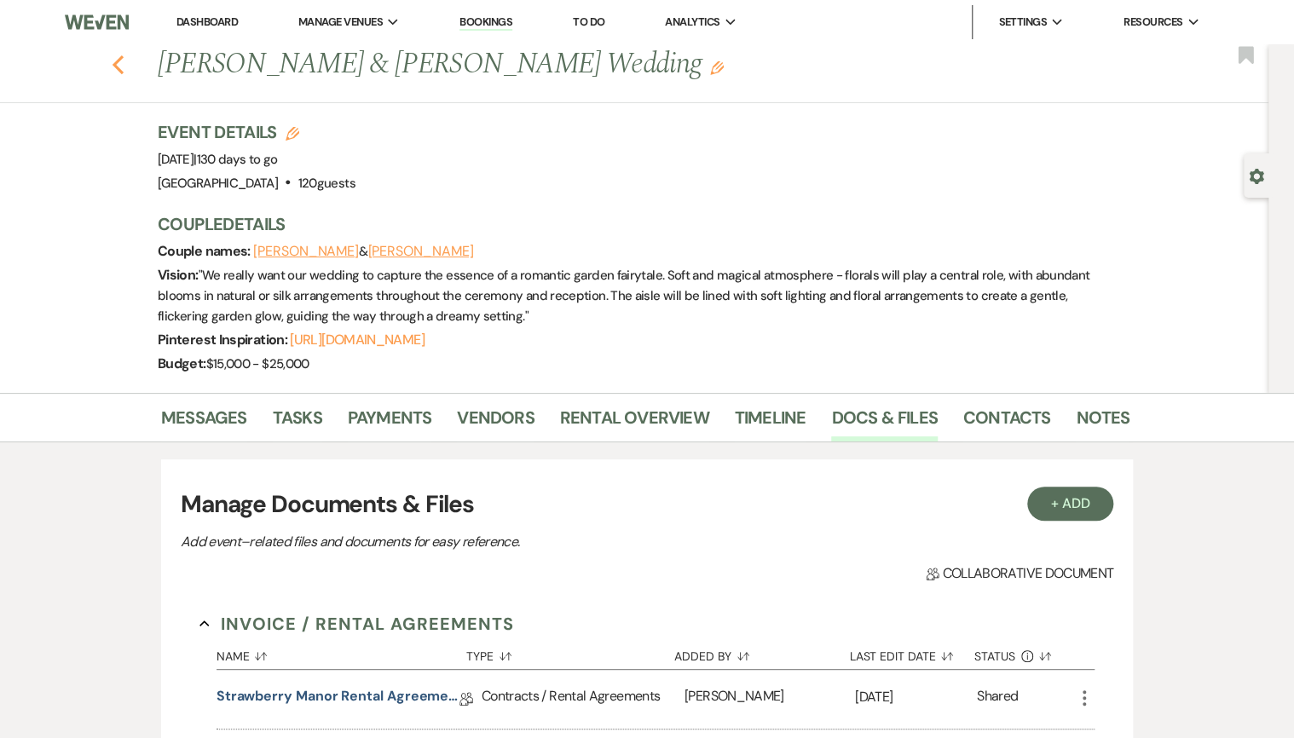
click at [124, 65] on icon "Previous" at bounding box center [118, 65] width 13 height 20
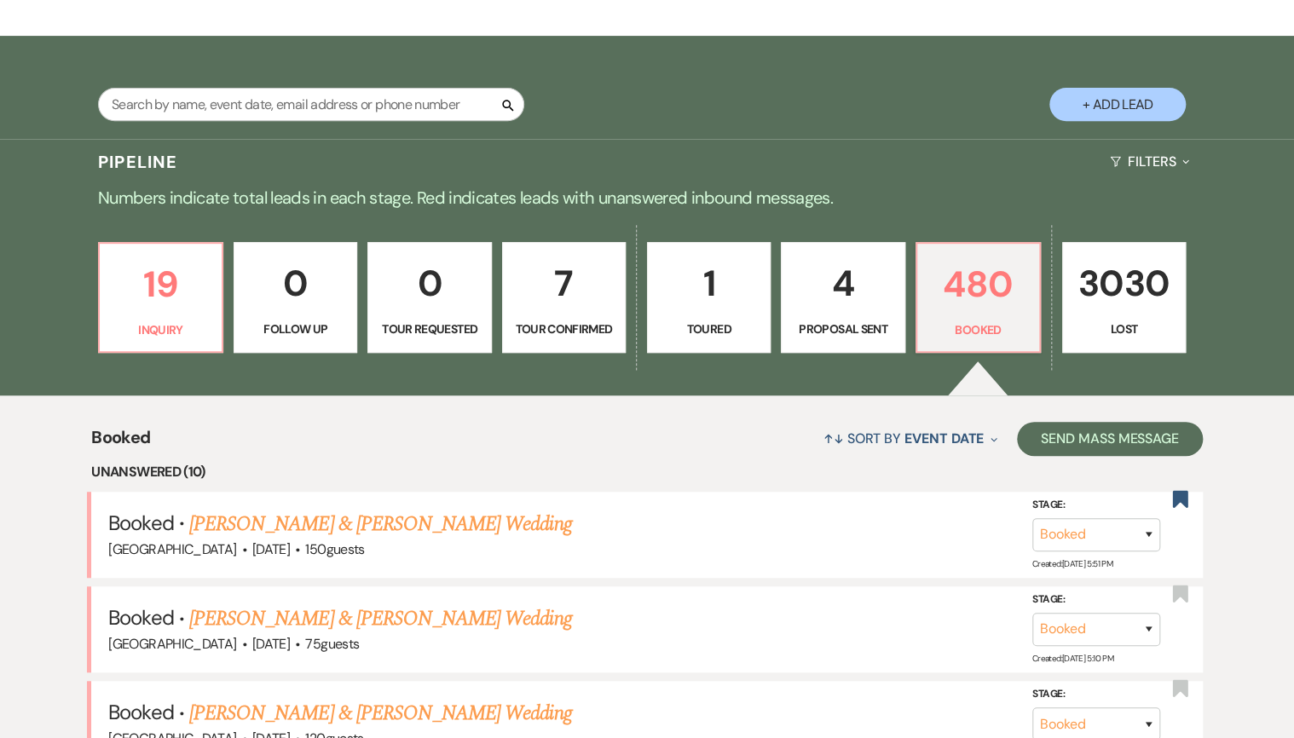
scroll to position [273, 0]
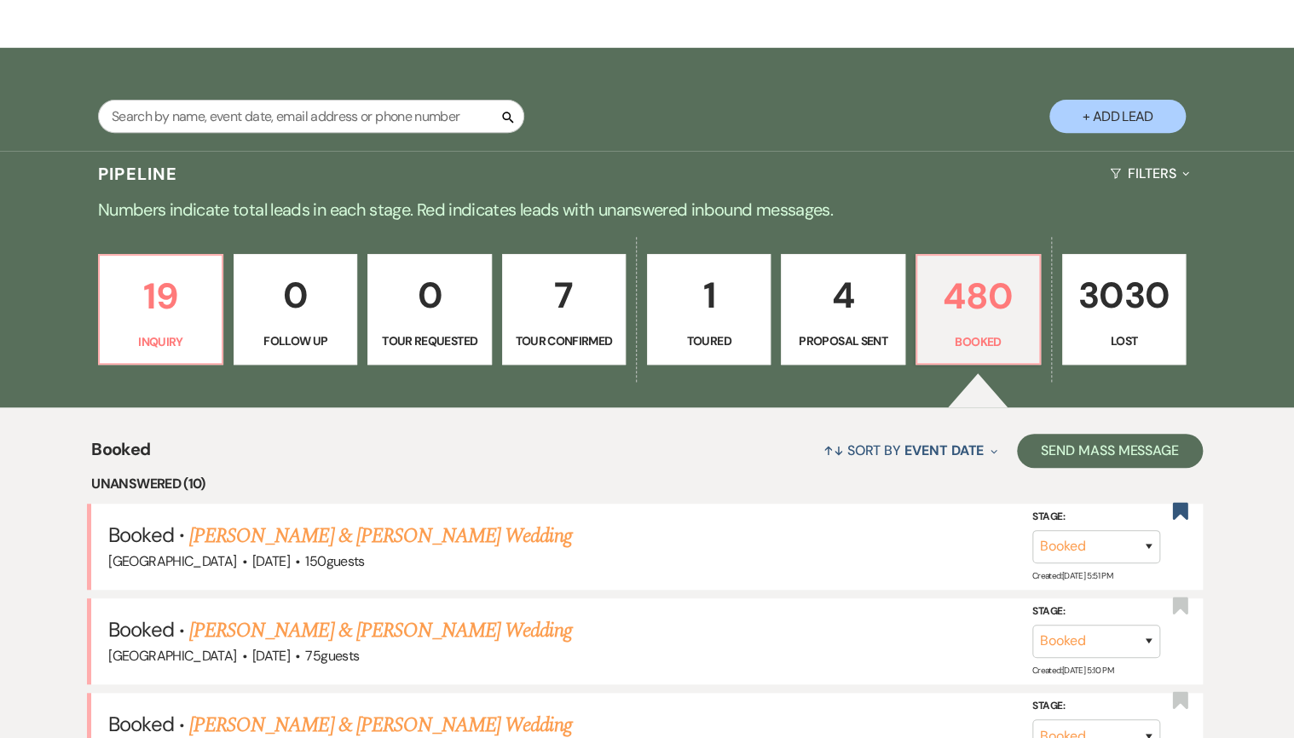
click at [447, 525] on link "[PERSON_NAME] & [PERSON_NAME] Wedding" at bounding box center [380, 536] width 382 height 31
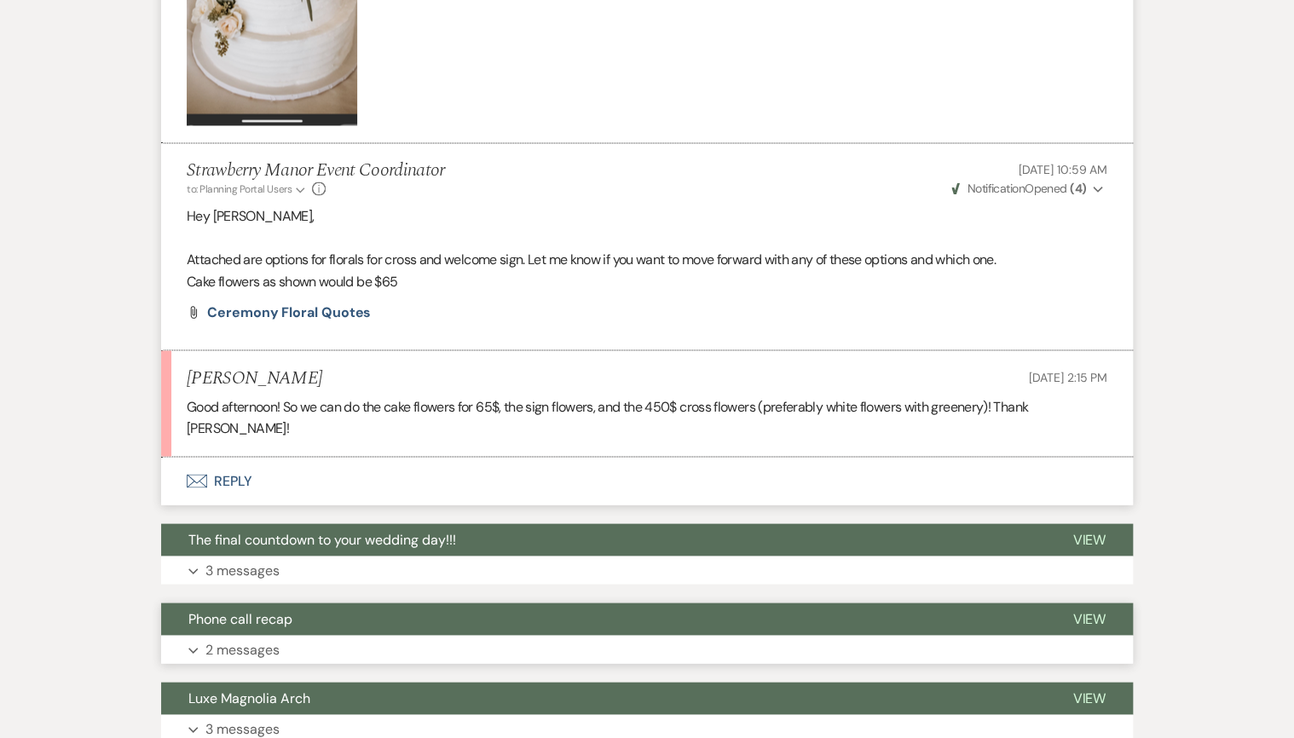
scroll to position [4500, 0]
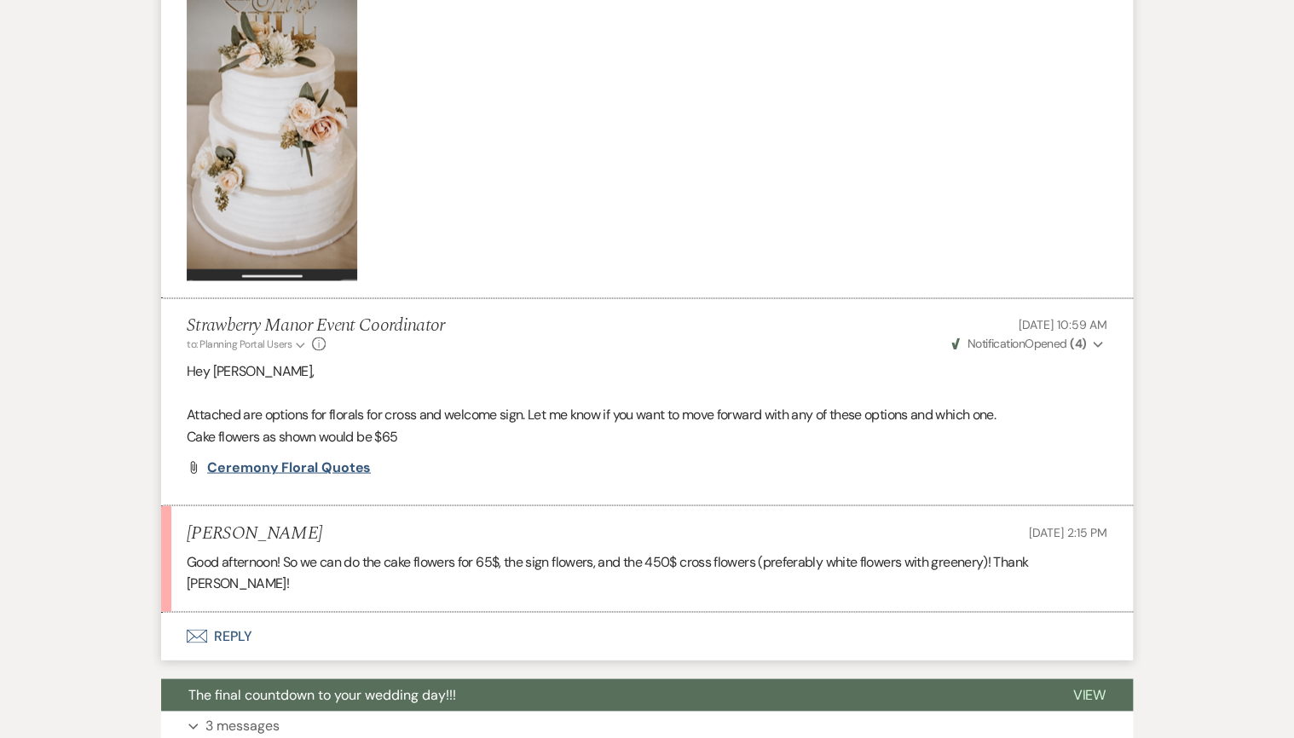
click at [280, 462] on span "Ceremony Floral Quotes" at bounding box center [289, 467] width 164 height 18
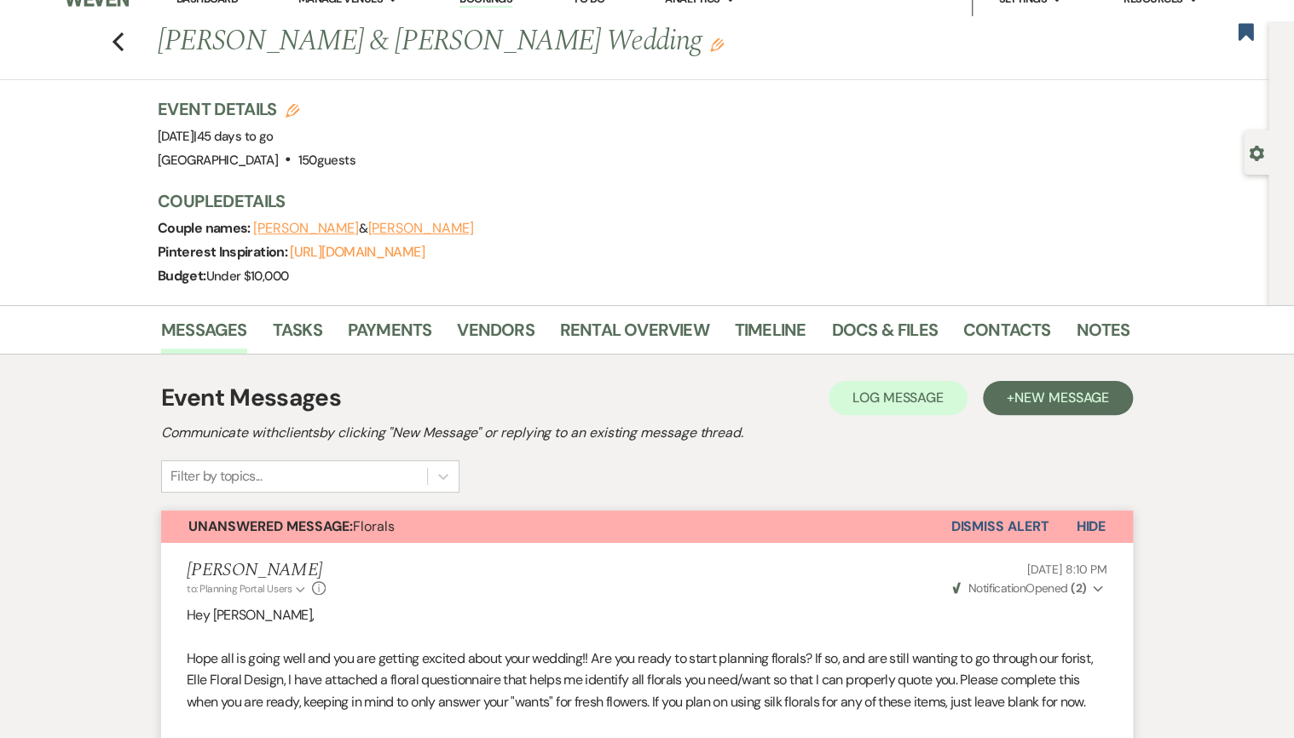
scroll to position [0, 0]
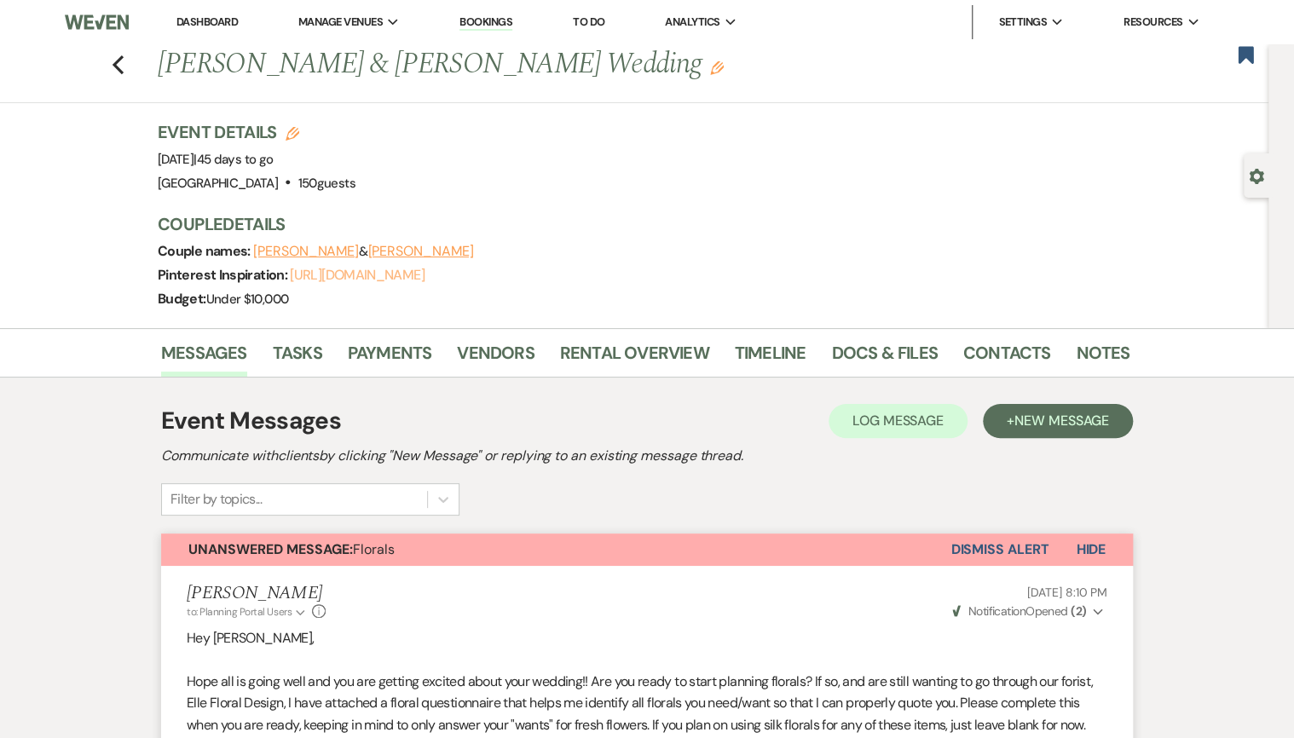
click at [349, 274] on link "[URL][DOMAIN_NAME]" at bounding box center [357, 275] width 134 height 18
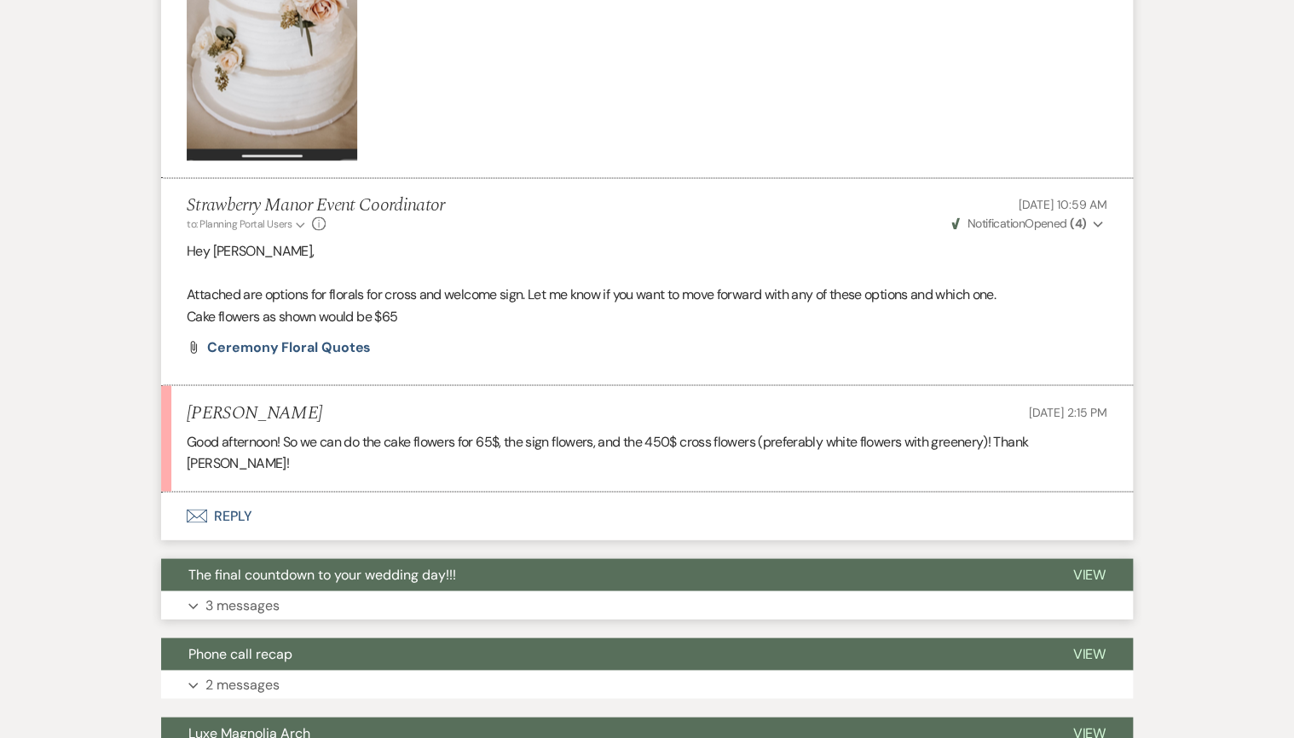
scroll to position [4568, 0]
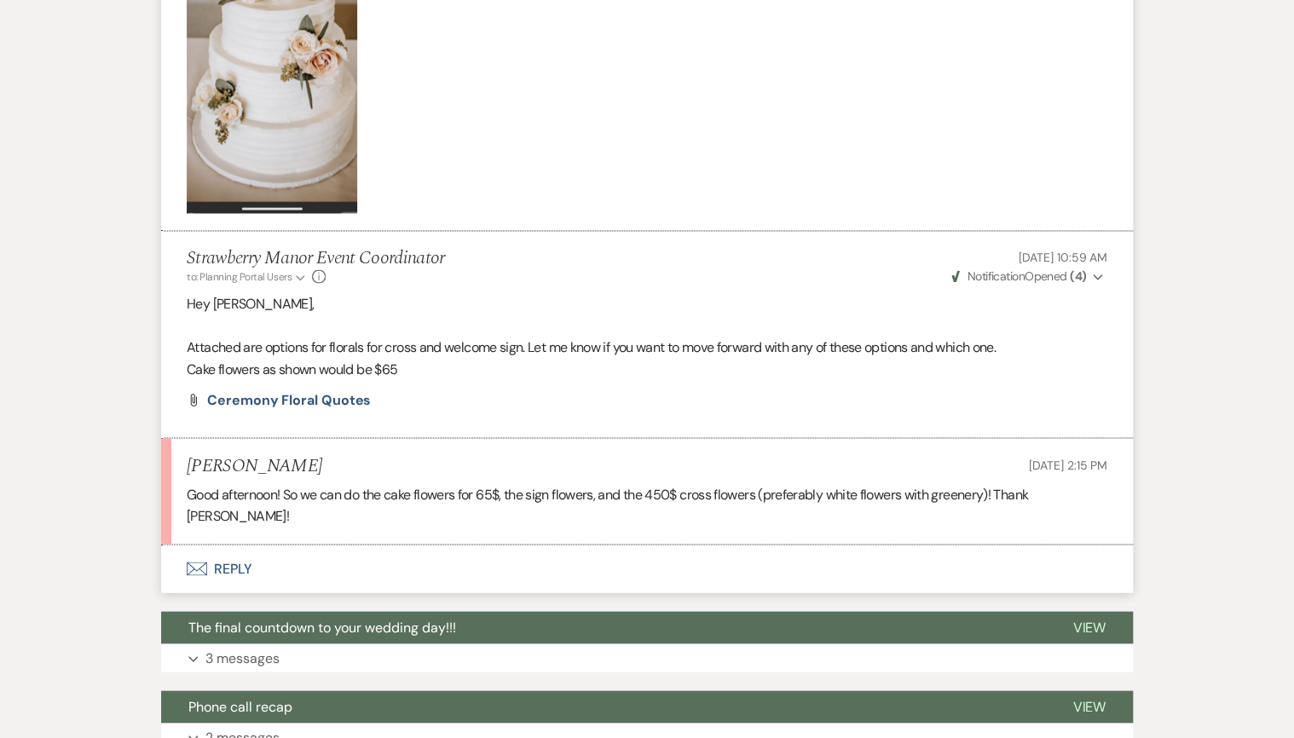
click at [228, 545] on button "Envelope Reply" at bounding box center [646, 569] width 971 height 48
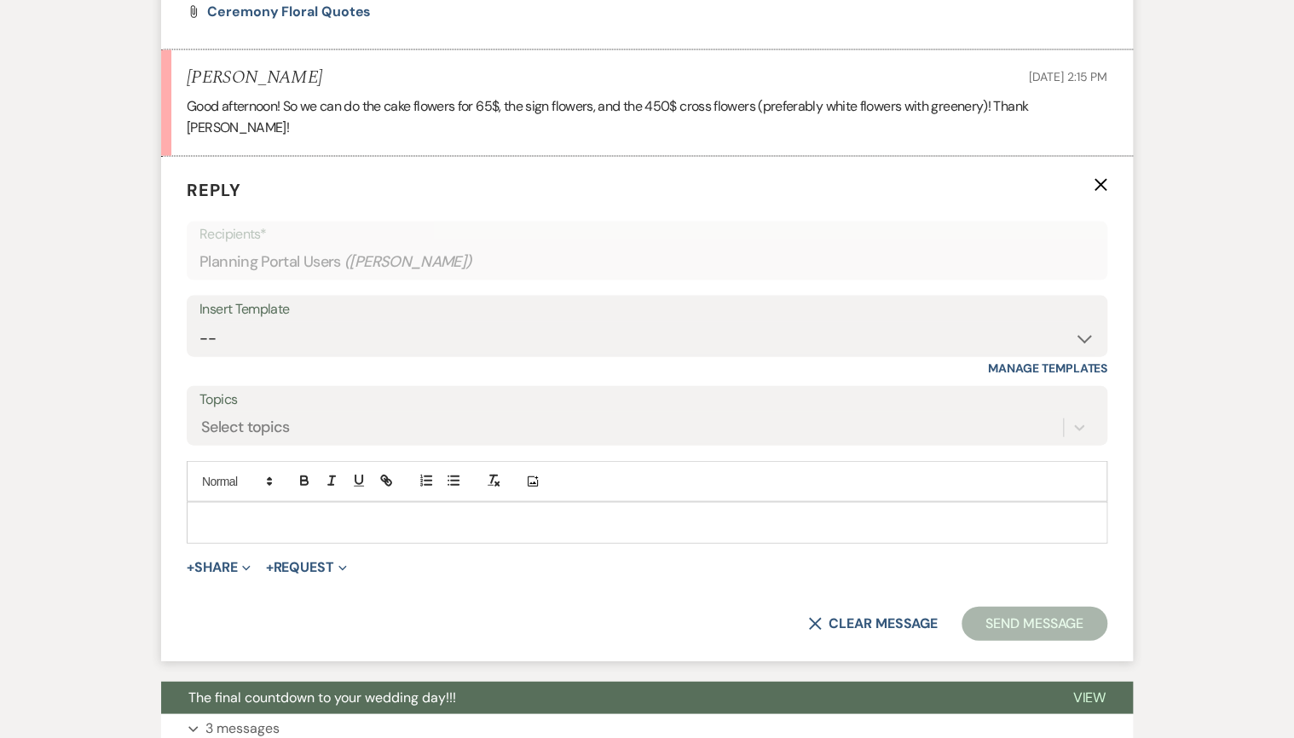
scroll to position [4970, 0]
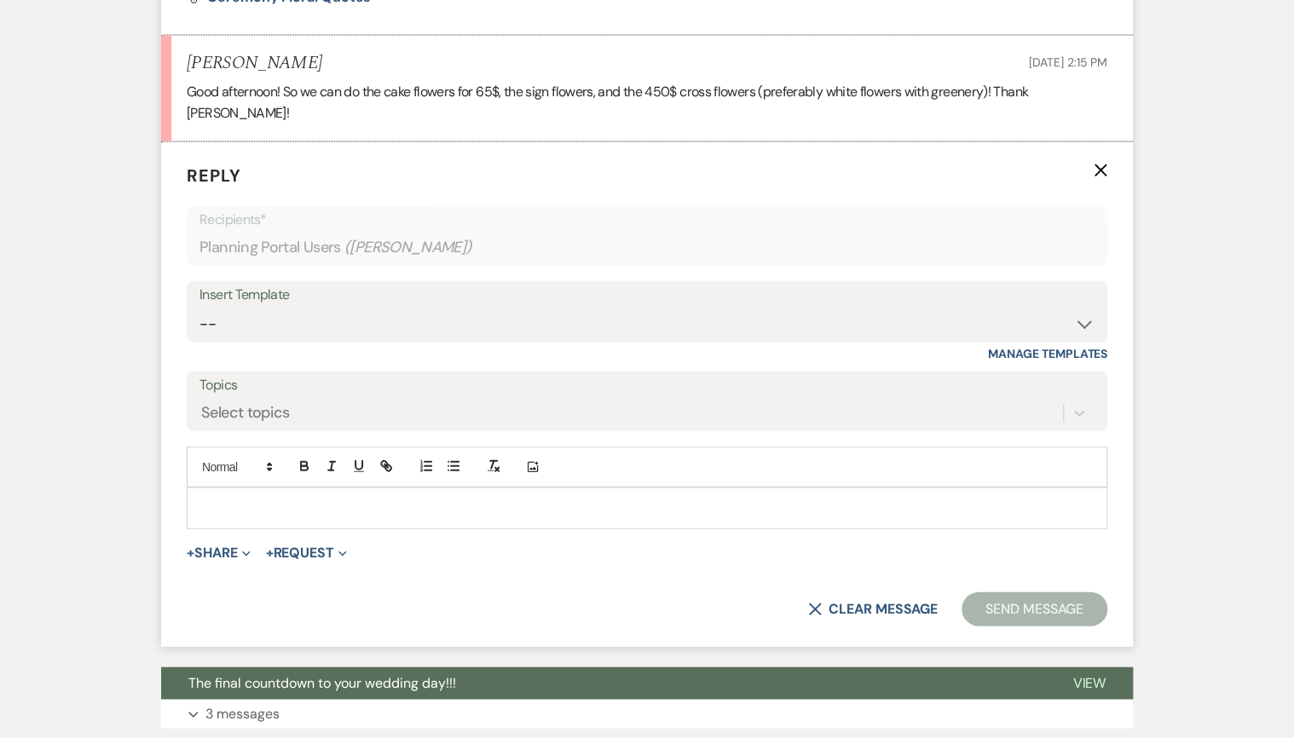
click at [253, 499] on p at bounding box center [646, 508] width 893 height 19
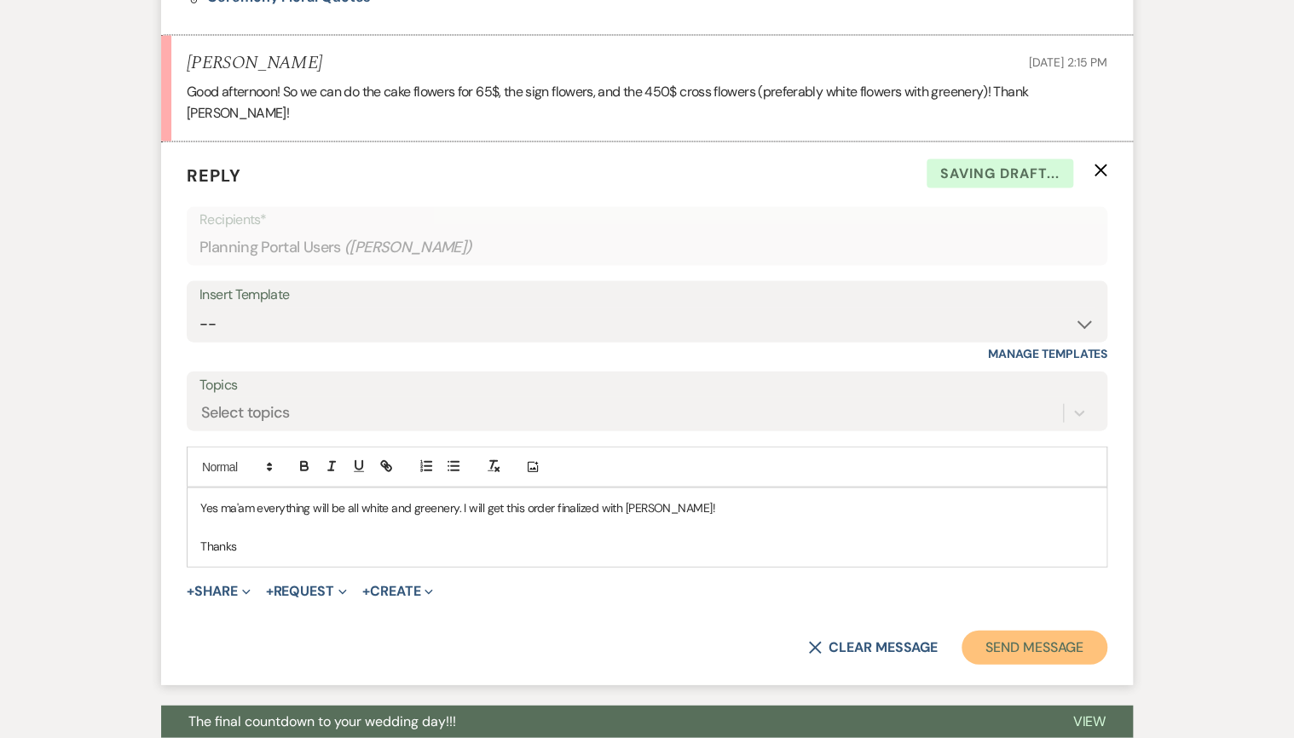
click at [1078, 631] on button "Send Message" at bounding box center [1034, 648] width 146 height 34
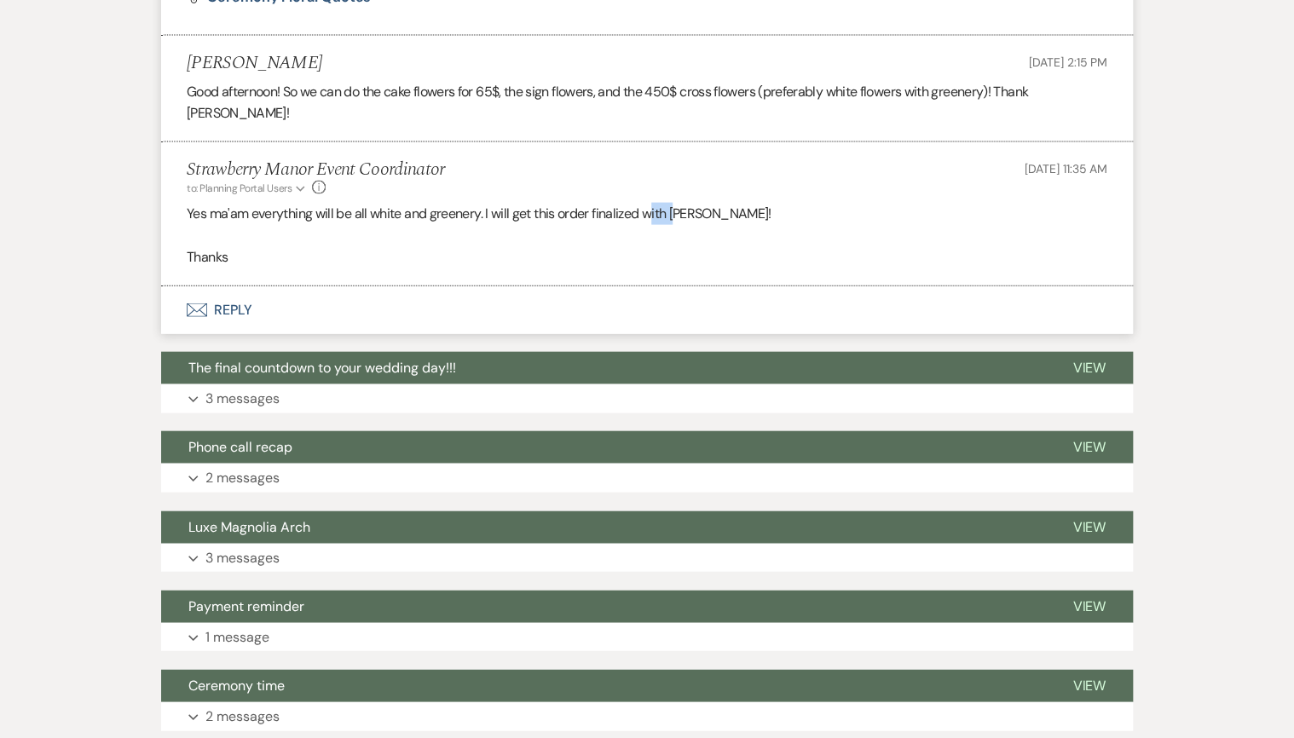
drag, startPoint x: 653, startPoint y: 188, endPoint x: 675, endPoint y: 190, distance: 22.2
click at [675, 203] on p "Yes ma'am everything will be all white and greenery. I will get this order fina…" at bounding box center [647, 214] width 920 height 22
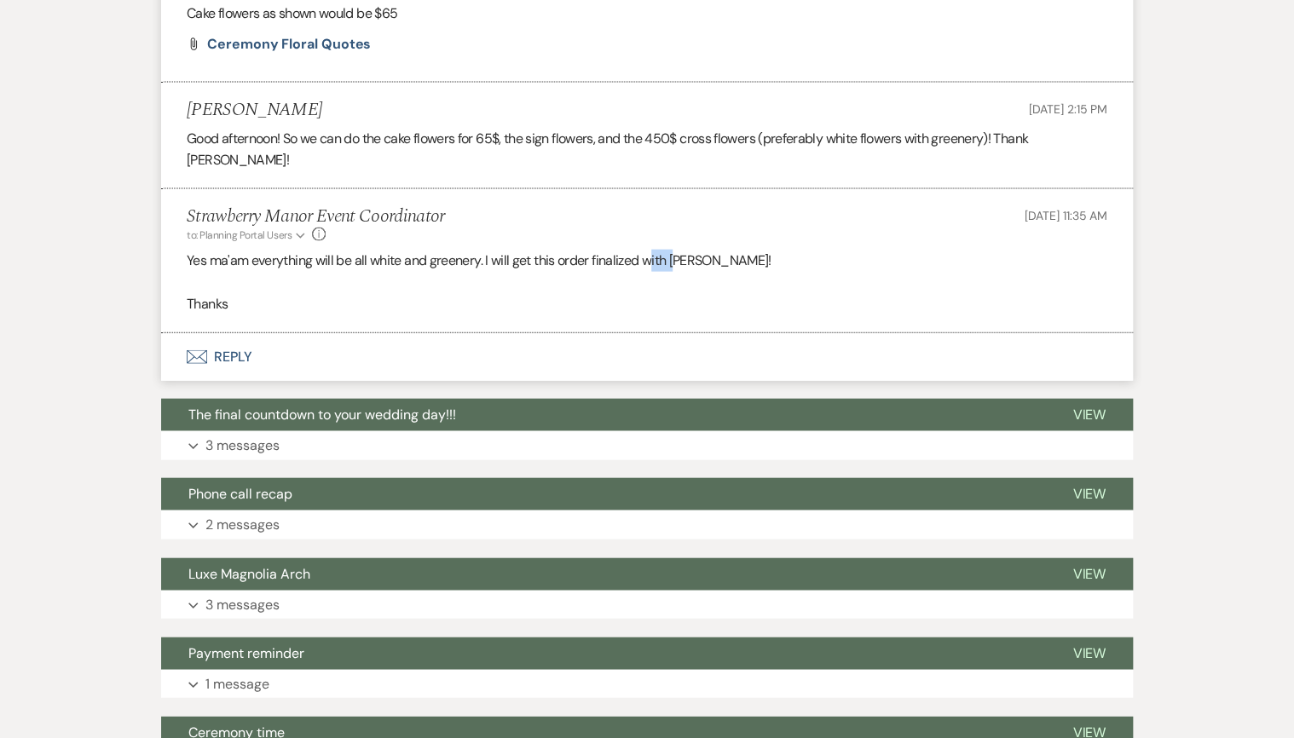
scroll to position [4902, 0]
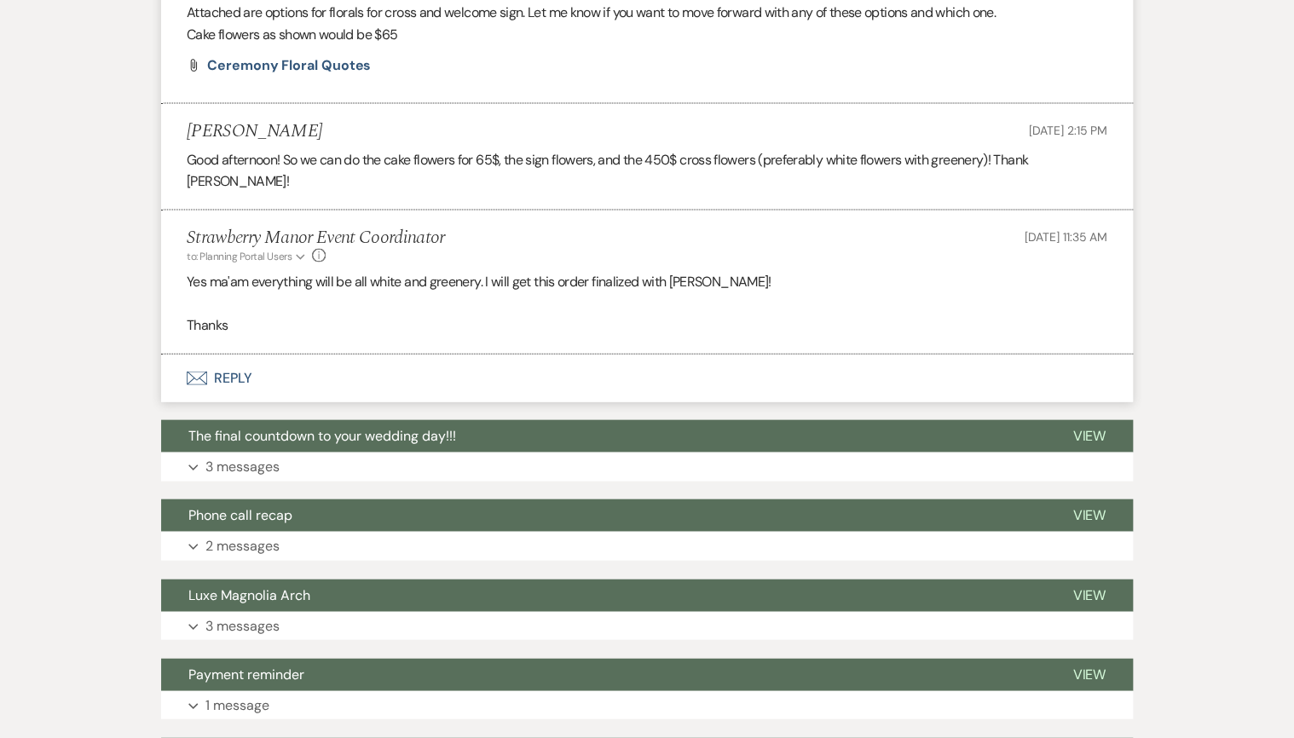
click at [624, 271] on p "Yes ma'am everything will be all white and greenery. I will get this order fina…" at bounding box center [647, 282] width 920 height 22
click at [608, 271] on p "Yes ma'am everything will be all white and greenery. I will get this order fina…" at bounding box center [647, 282] width 920 height 22
click at [622, 271] on p "Yes ma'am everything will be all white and greenery. I will get this order fina…" at bounding box center [647, 282] width 920 height 22
drag, startPoint x: 622, startPoint y: 252, endPoint x: 673, endPoint y: 262, distance: 52.1
click at [675, 271] on p "Yes ma'am everything will be all white and greenery. I will get this order fina…" at bounding box center [647, 282] width 920 height 22
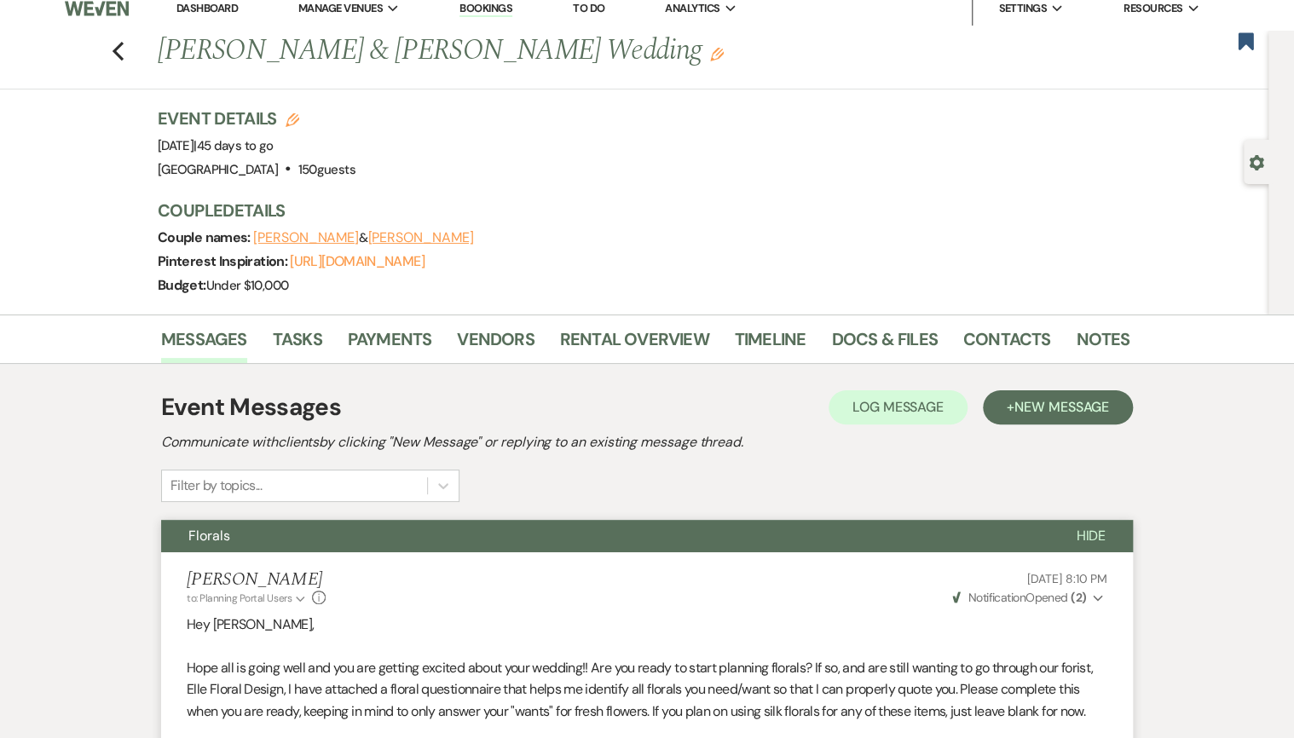
scroll to position [0, 0]
